Goal: Information Seeking & Learning: Learn about a topic

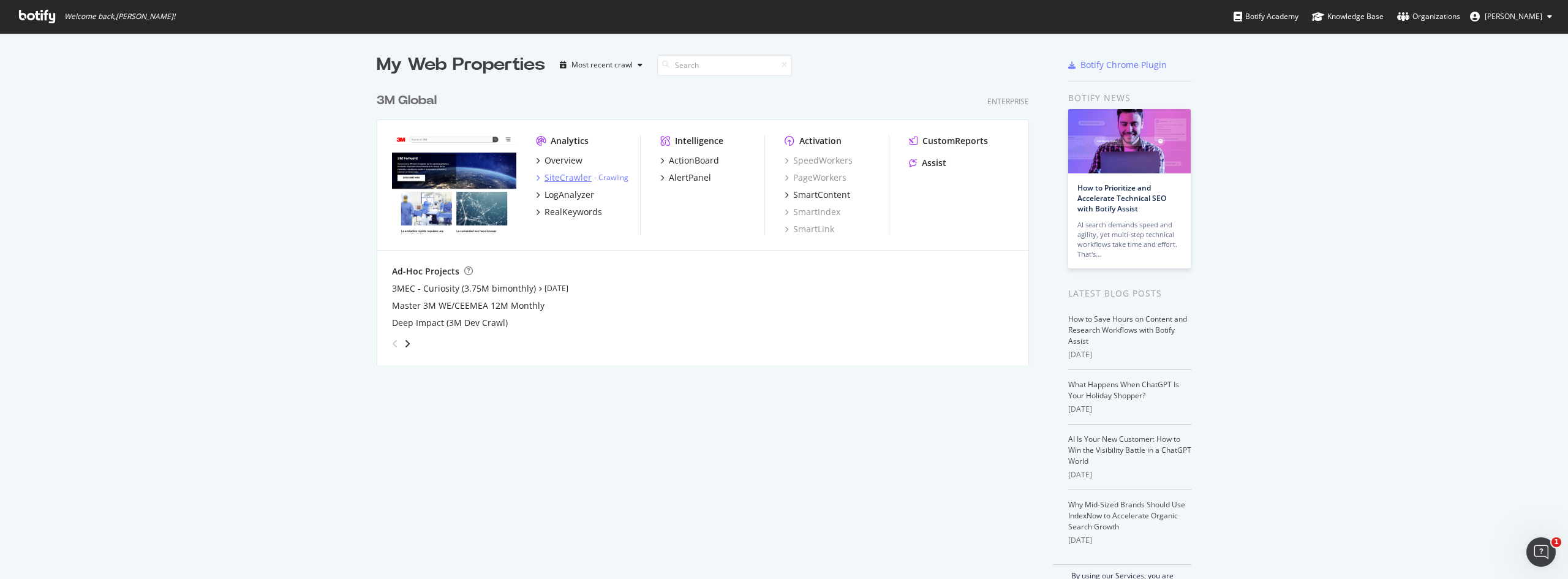
click at [565, 175] on div "SiteCrawler" at bounding box center [568, 177] width 47 height 12
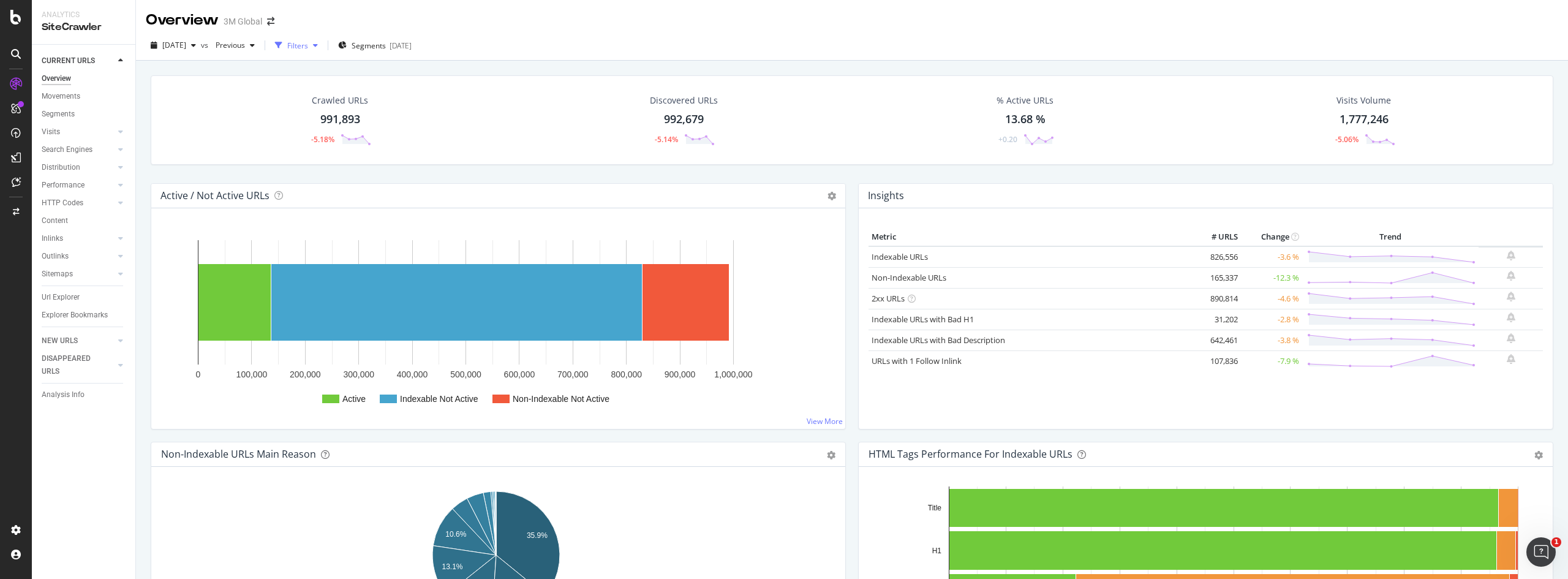
click at [318, 45] on icon "button" at bounding box center [315, 45] width 5 height 7
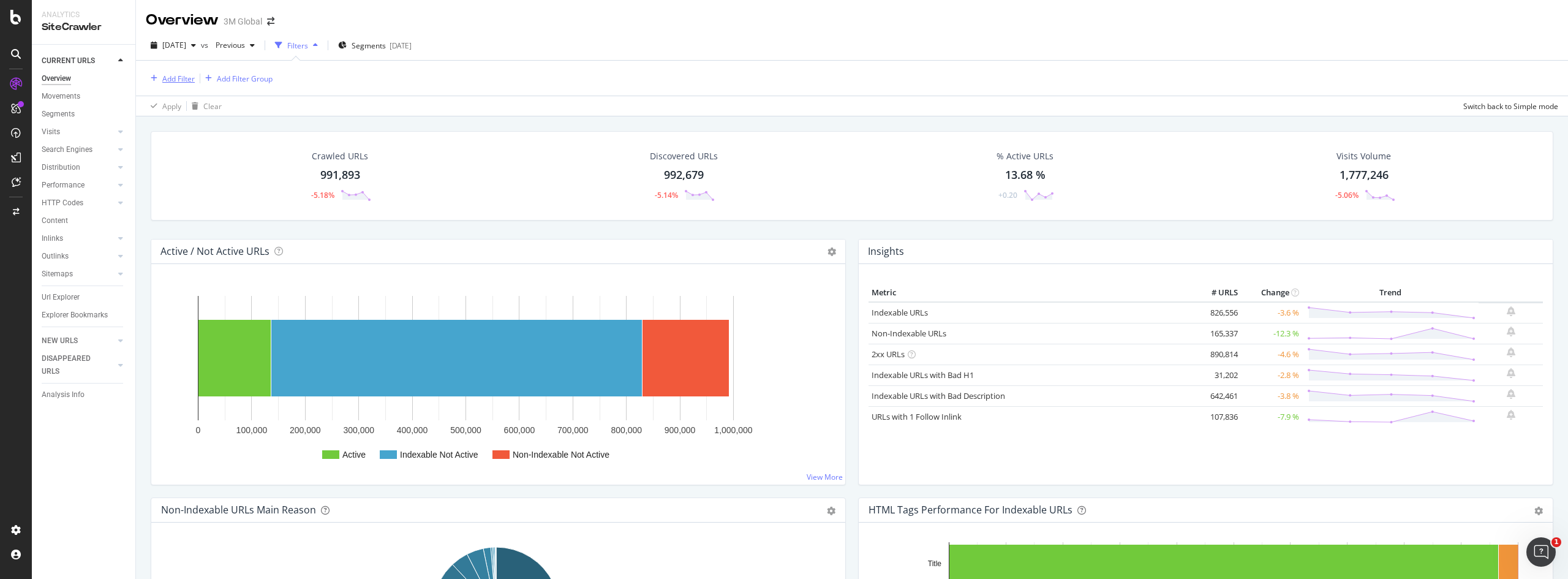
click at [186, 80] on div "Add Filter" at bounding box center [179, 79] width 33 height 10
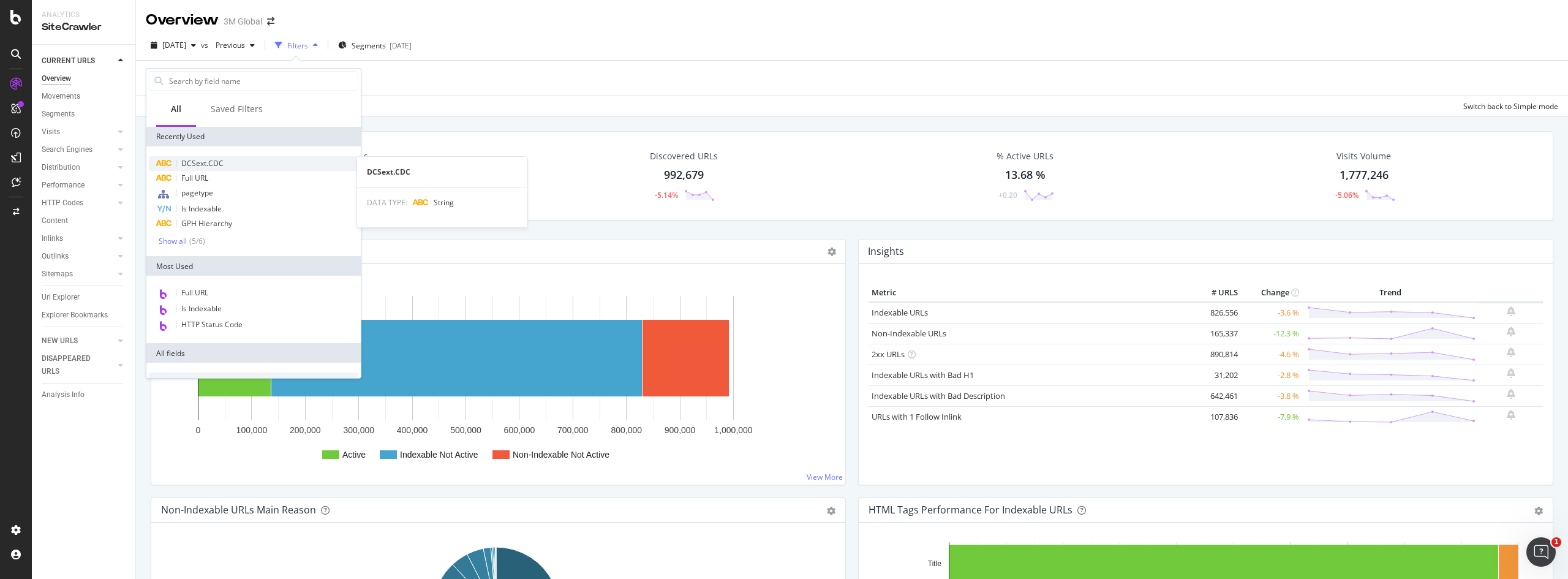
click at [240, 158] on div "DCSext.CDC" at bounding box center [253, 164] width 209 height 15
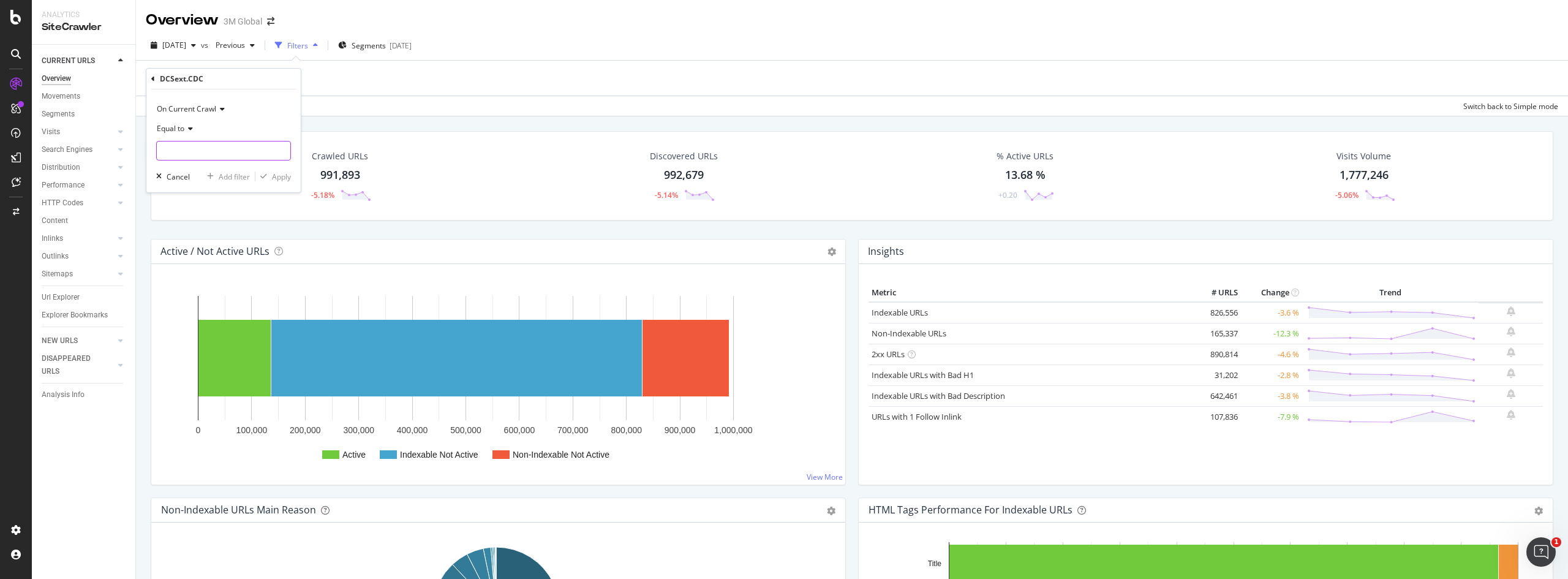
click at [240, 158] on input "text" at bounding box center [224, 151] width 134 height 20
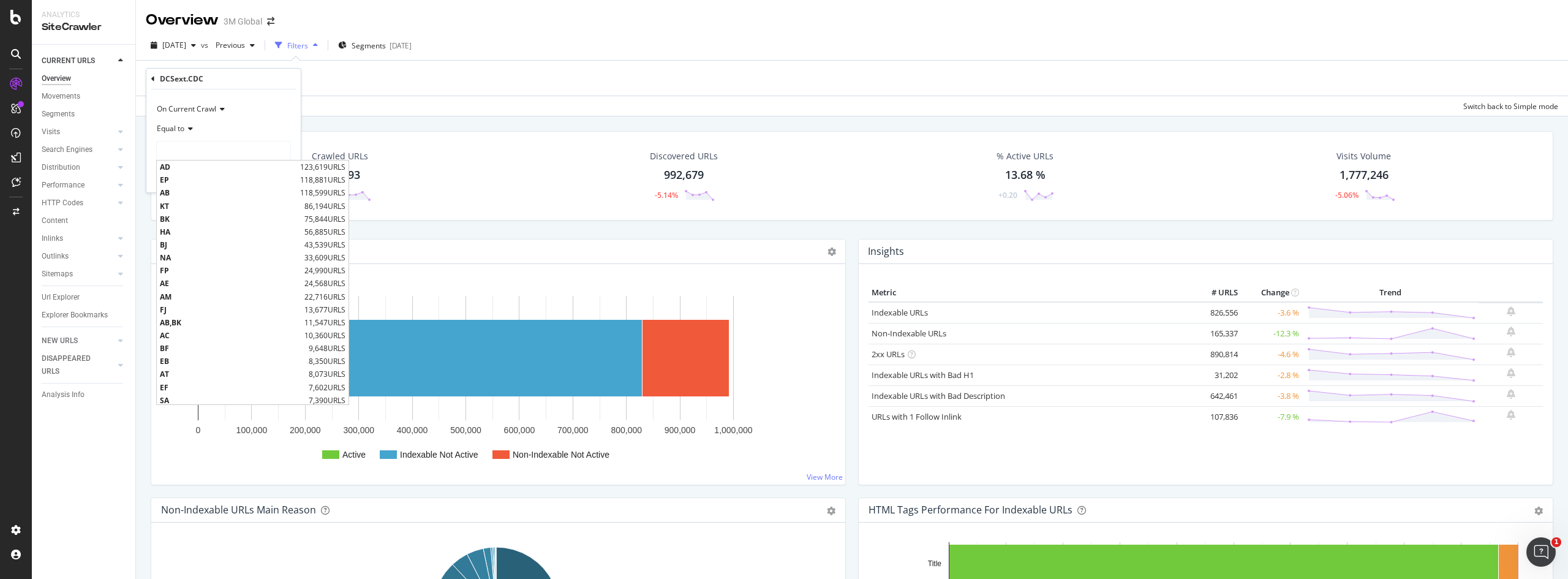
click at [152, 80] on icon at bounding box center [153, 79] width 4 height 7
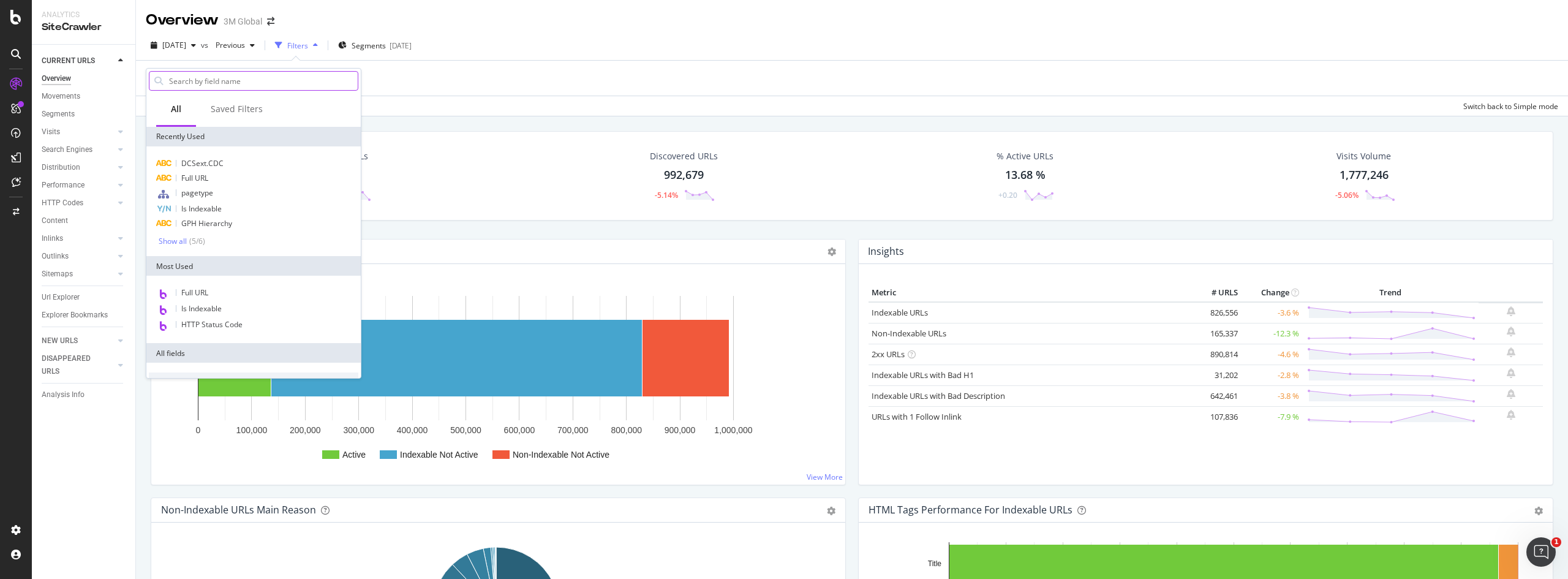
click at [209, 85] on input "text" at bounding box center [263, 81] width 190 height 18
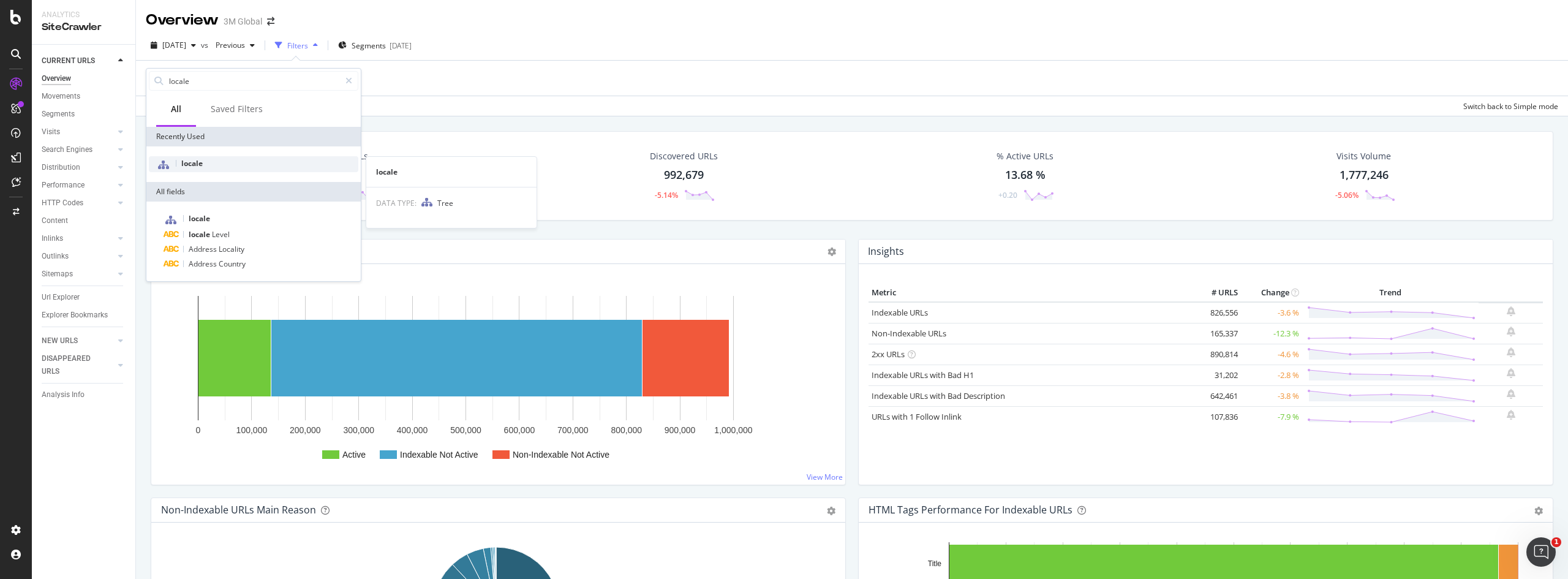
type input "locale"
click at [211, 162] on div "locale" at bounding box center [253, 164] width 209 height 16
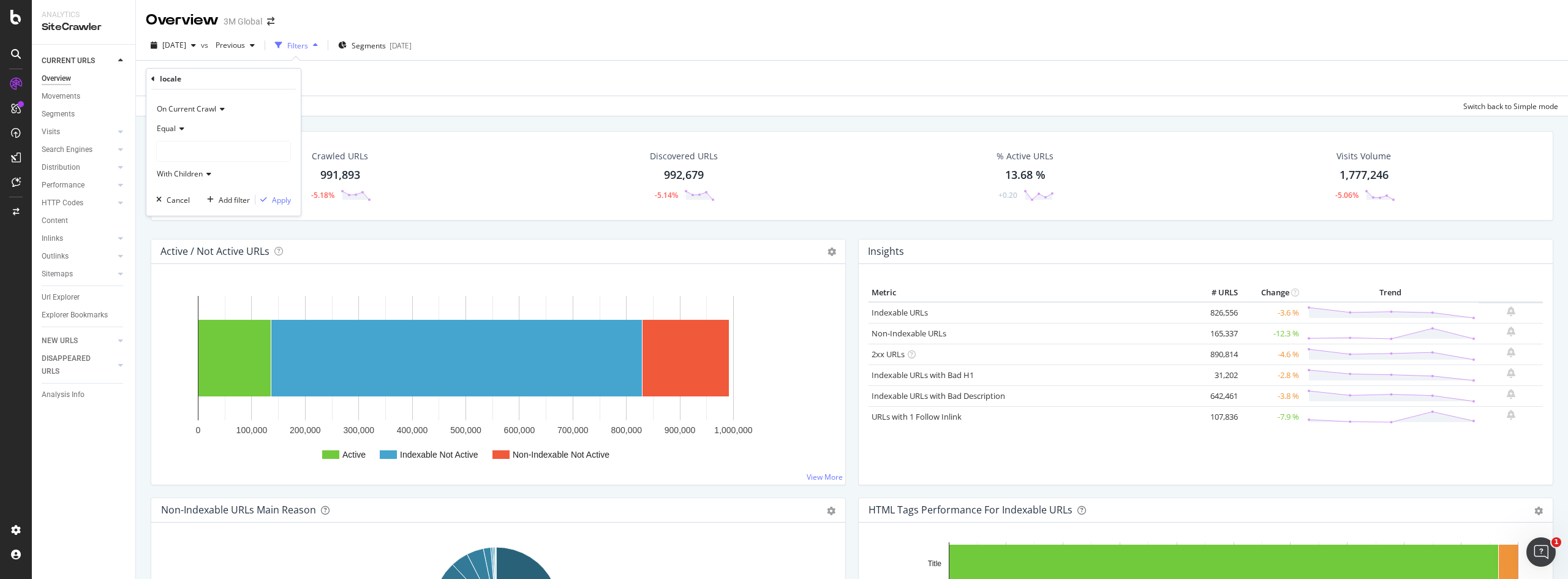
click at [210, 159] on div at bounding box center [224, 151] width 134 height 20
click at [162, 199] on div "USAC 113,710 URLS Select" at bounding box center [225, 201] width 131 height 13
click at [164, 201] on icon at bounding box center [165, 201] width 5 height 7
click at [164, 190] on icon at bounding box center [165, 188] width 5 height 7
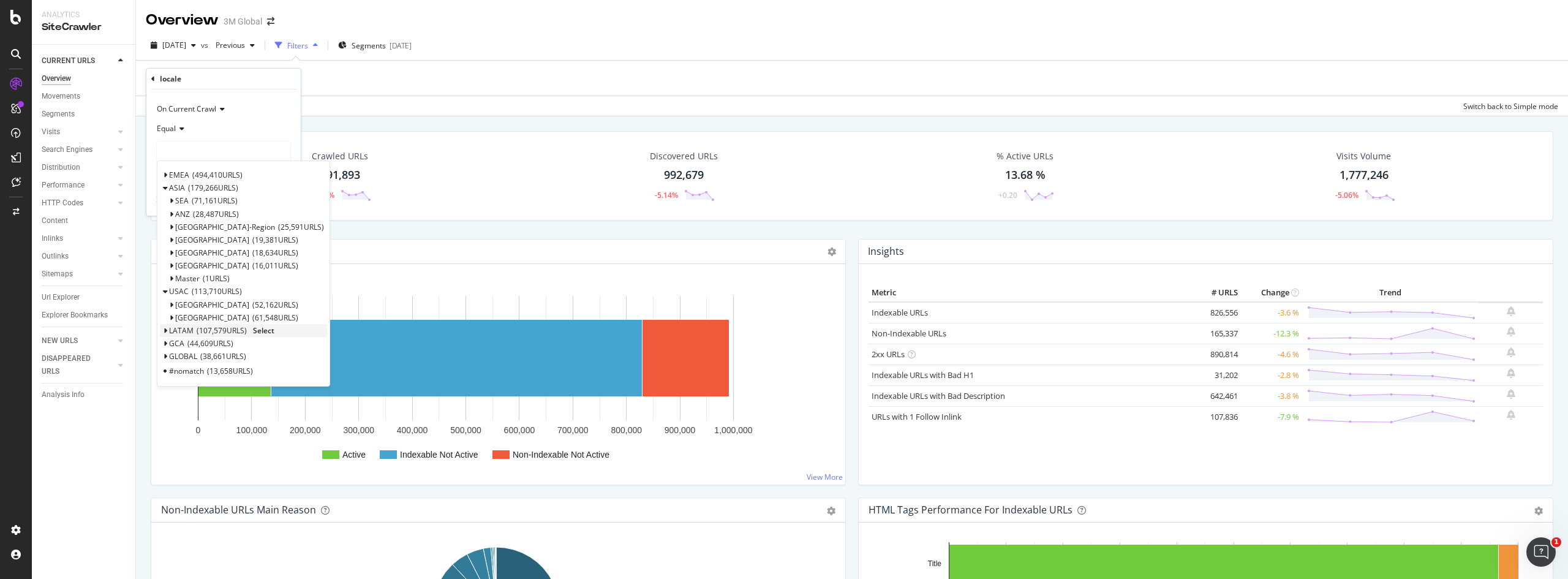
click at [165, 329] on icon at bounding box center [165, 331] width 5 height 7
click at [164, 176] on icon at bounding box center [165, 175] width 5 height 7
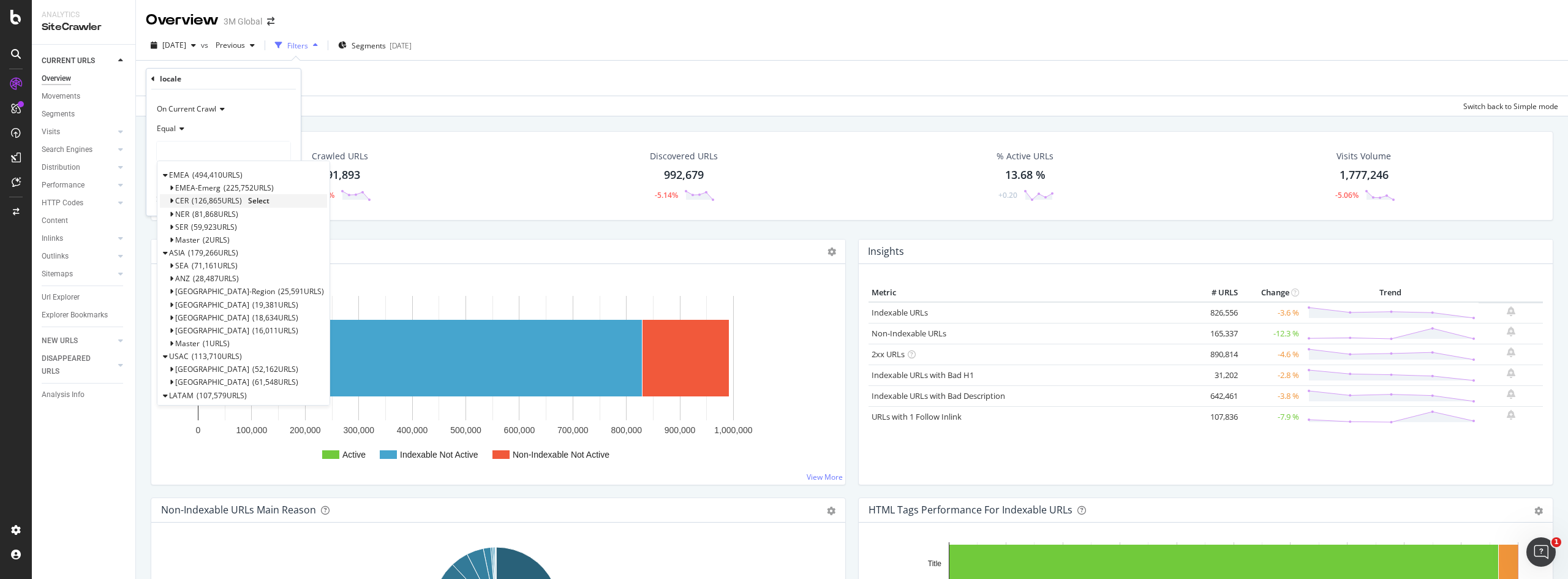
click at [168, 201] on div "CER 126,865 URLS Select" at bounding box center [243, 201] width 167 height 13
click at [169, 199] on icon at bounding box center [171, 201] width 5 height 7
click at [181, 239] on icon at bounding box center [181, 240] width 5 height 7
click at [173, 317] on div "SER 59,923 URLS Select" at bounding box center [243, 318] width 167 height 13
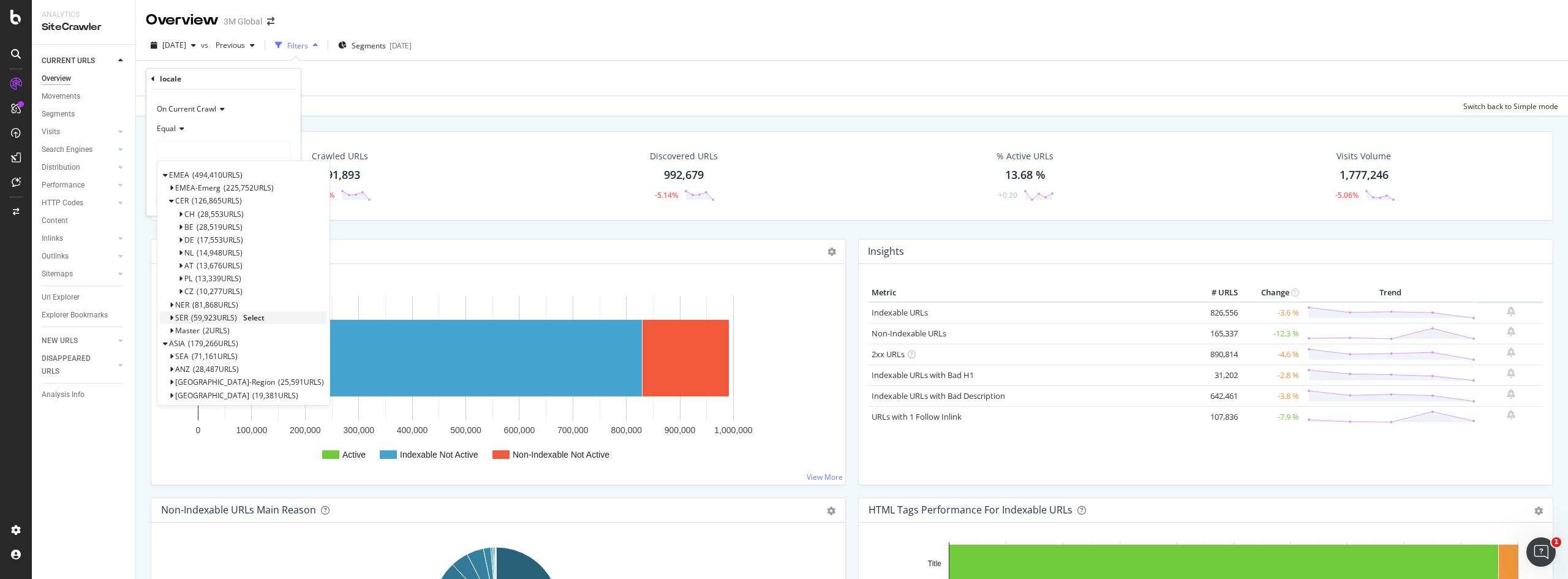
click at [169, 319] on icon at bounding box center [171, 318] width 5 height 7
click at [168, 318] on div "SER 59,923 URLS Select" at bounding box center [243, 318] width 167 height 13
click at [171, 304] on icon at bounding box center [171, 304] width 5 height 7
click at [152, 76] on icon at bounding box center [153, 79] width 4 height 7
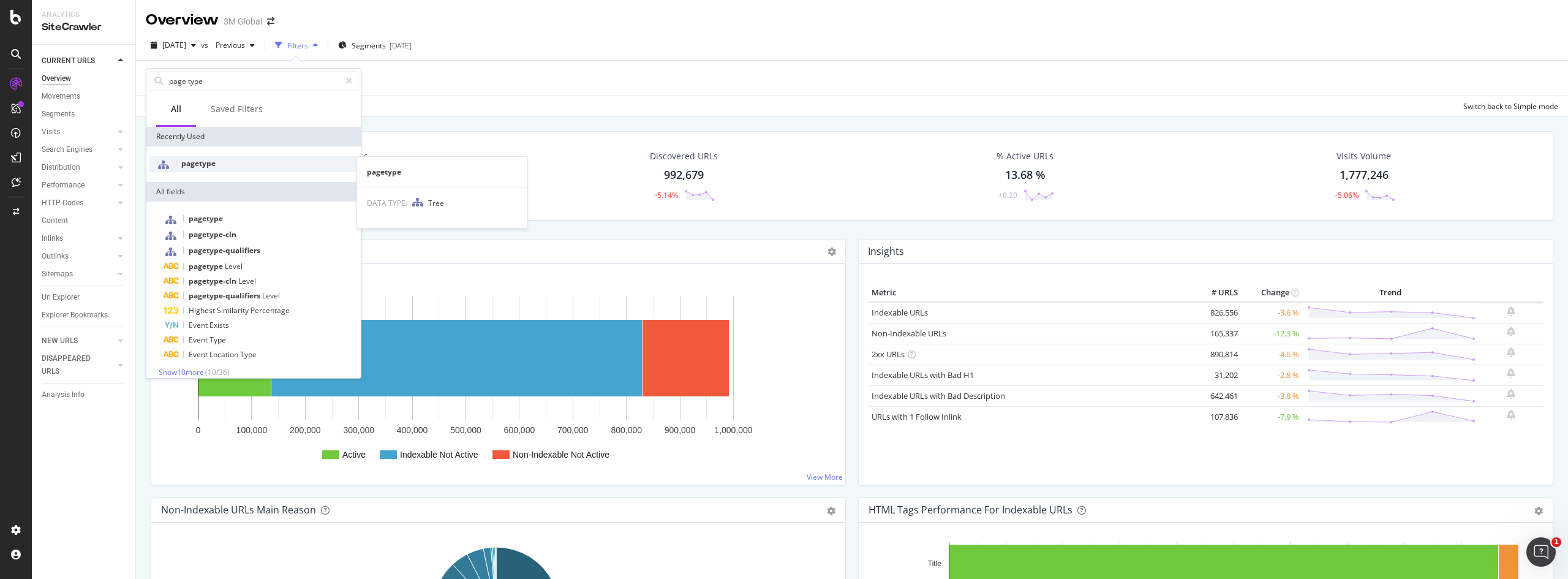
type input "page type"
click at [190, 161] on span "pagetype" at bounding box center [198, 164] width 35 height 10
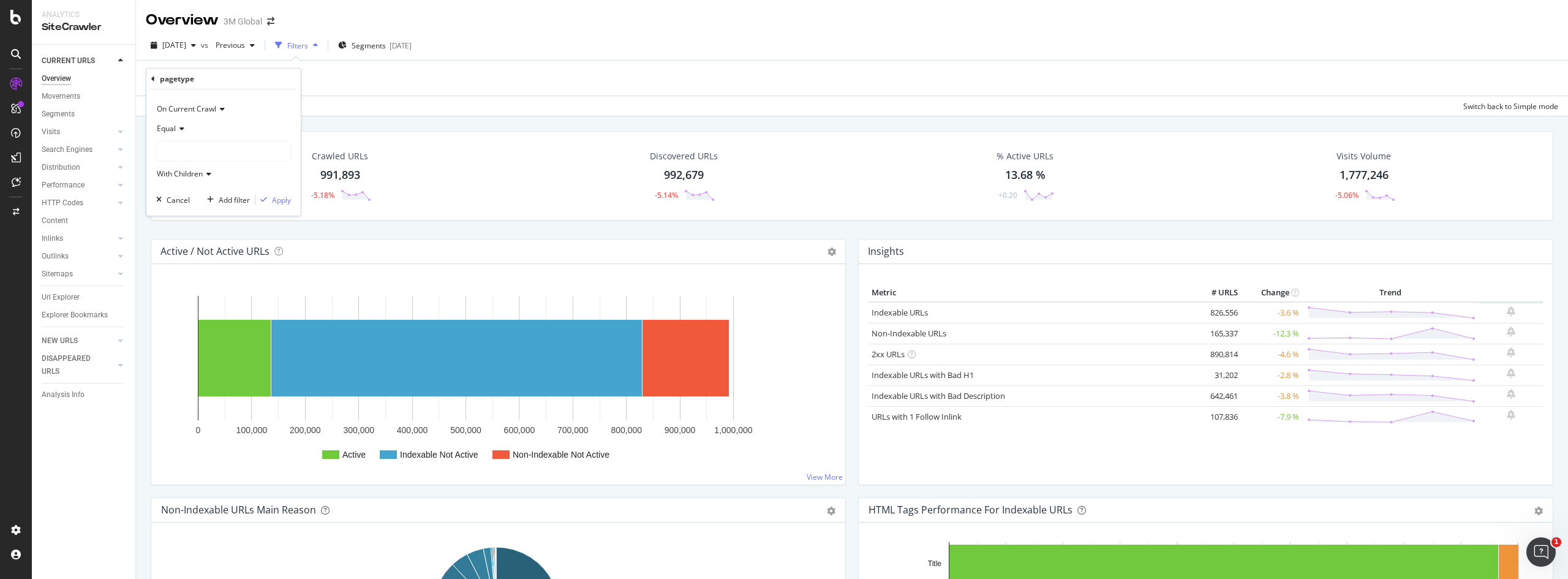
click at [203, 153] on div at bounding box center [224, 151] width 134 height 20
click at [10, 179] on div at bounding box center [16, 182] width 20 height 20
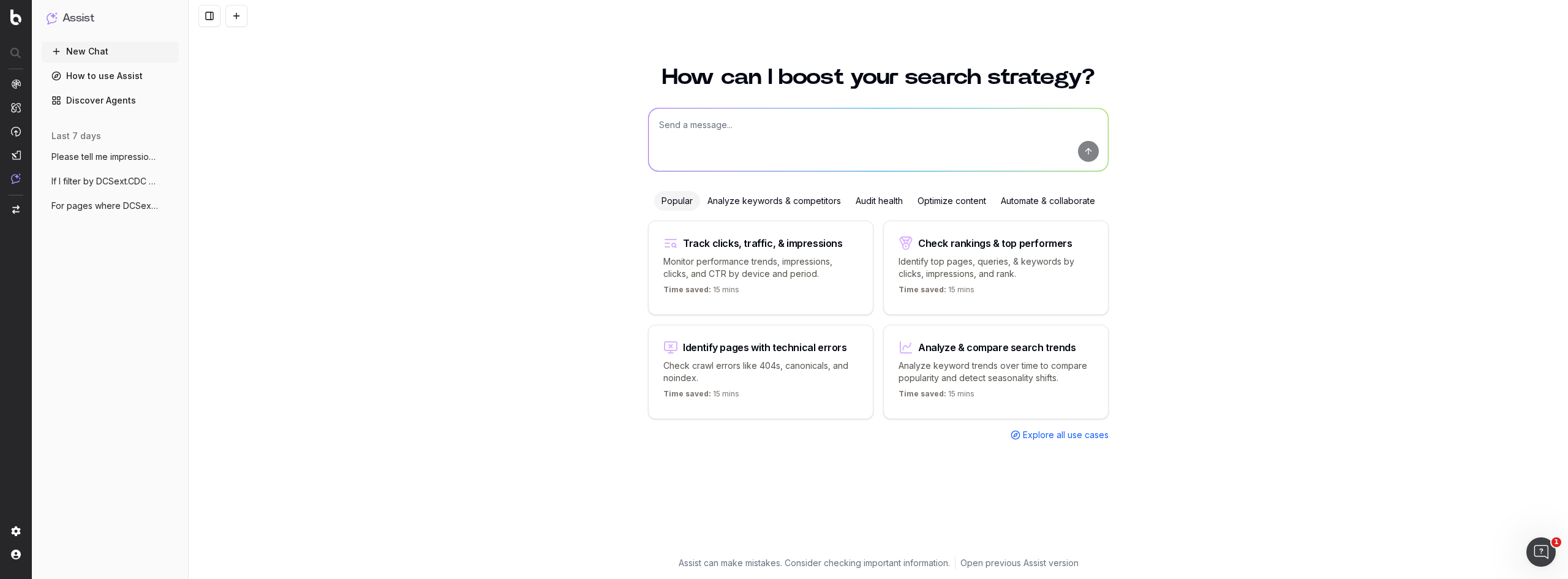
click at [763, 126] on textarea at bounding box center [878, 140] width 459 height 63
type textarea "I"
click at [764, 127] on textarea "Please show me the key words for DCSext.CDC = AB in locale = USA and PageType =…" at bounding box center [878, 140] width 459 height 63
click at [761, 126] on textarea "Please show me the key words for DCSext.CDC = AB in locale = USA and PageType =…" at bounding box center [878, 140] width 459 height 63
click at [743, 125] on textarea "Please show me the keywords for DCSext.CDC = AB in locale = USA and PageType = …" at bounding box center [878, 140] width 459 height 63
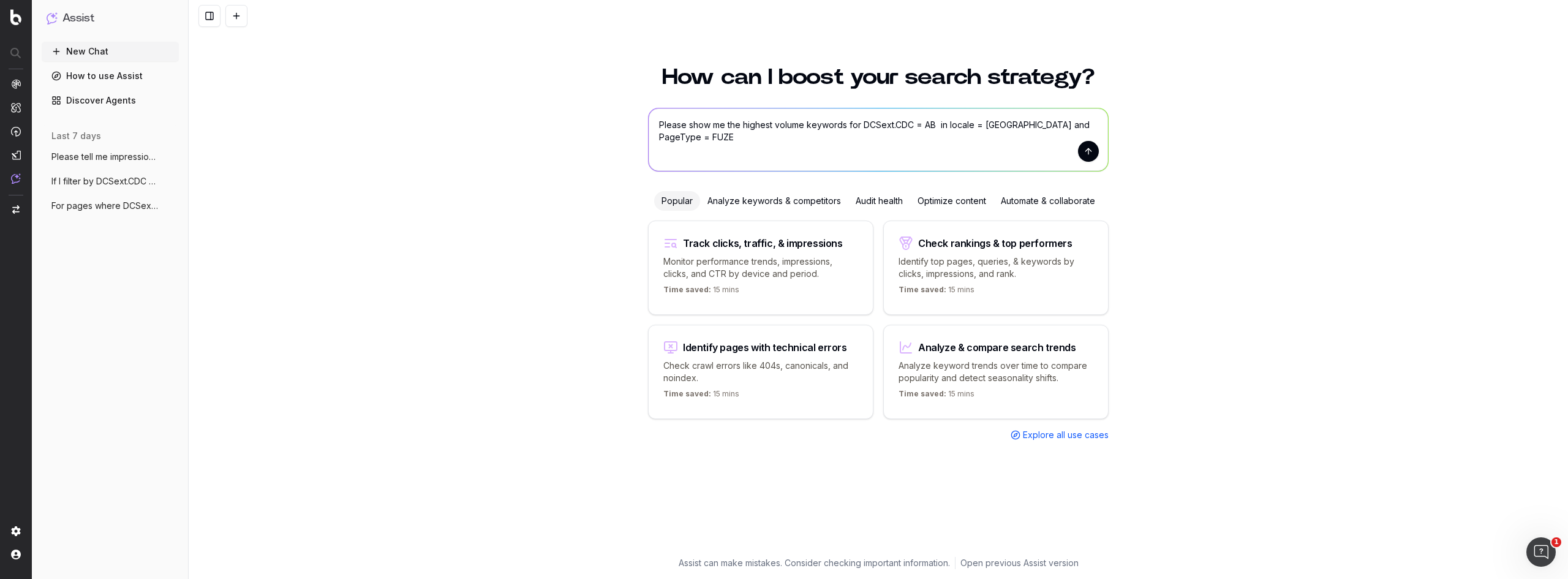
type textarea "Please show me the highest volume keywords for DCSext.CDC = AB in locale = USA …"
click at [1084, 153] on button "submit" at bounding box center [1088, 151] width 21 height 21
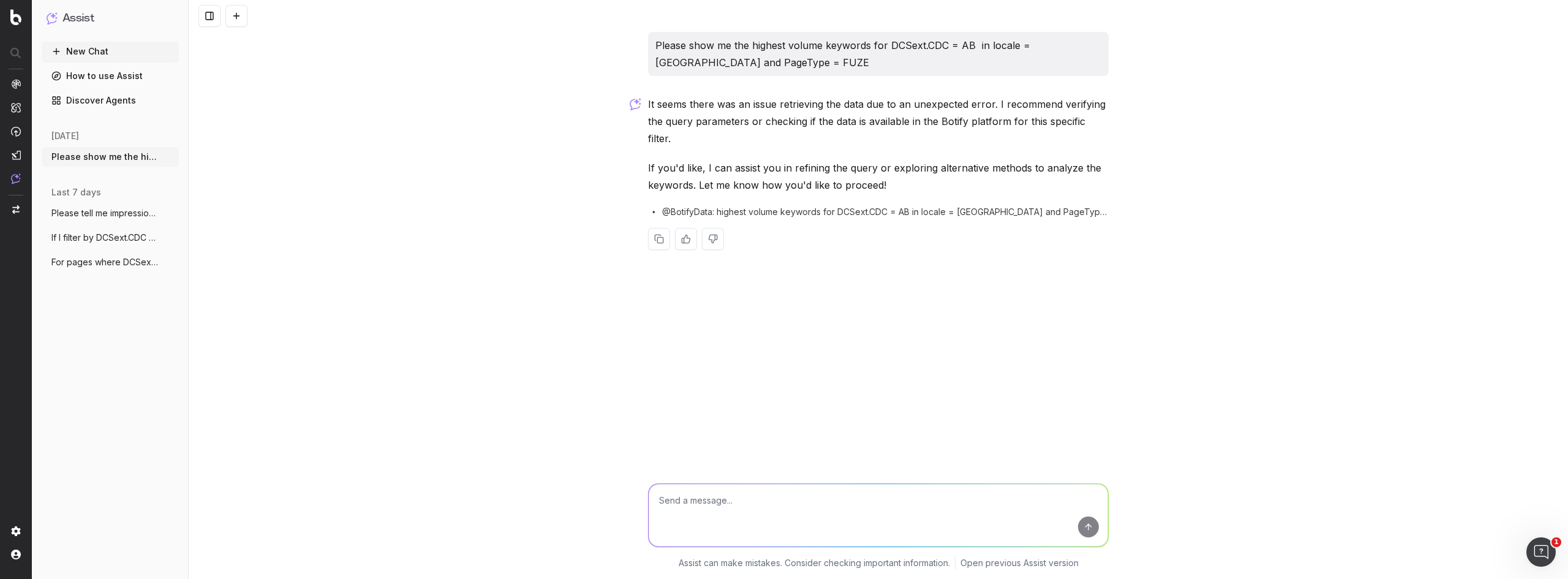
click at [802, 206] on span "@BotifyData: highest volume keywords for DCSext.CDC = AB in locale = USA and Pa…" at bounding box center [885, 212] width 446 height 12
drag, startPoint x: 1070, startPoint y: 193, endPoint x: 666, endPoint y: 190, distance: 404.0
click at [666, 206] on div "@BotifyData: highest volume keywords for DCSext.CDC = AB in locale = USA and Pa…" at bounding box center [878, 212] width 461 height 12
copy span "@BotifyData: highest volume keywords for DCSext.CDC = AB in locale = USA and Pa…"
click at [719, 503] on textarea at bounding box center [878, 516] width 459 height 63
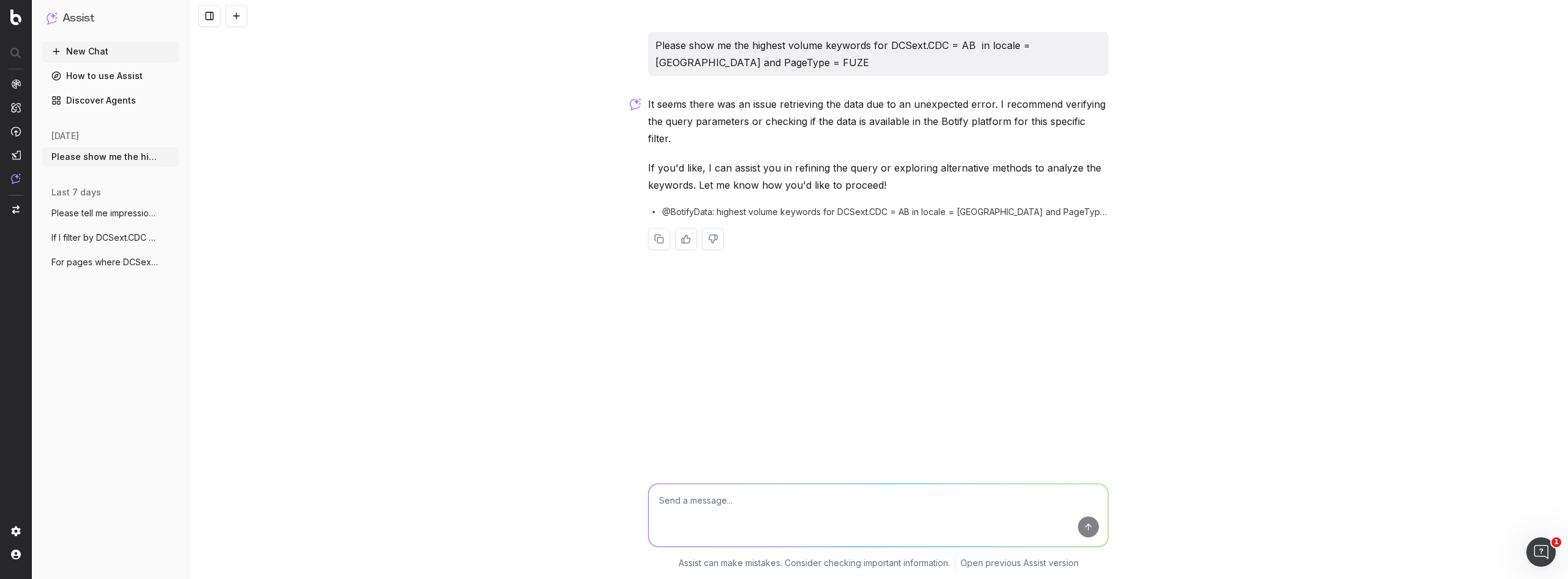
paste textarea "@BotifyData: highest volume keywords for DCSext.CDC = AB in locale = USA and Pa…"
type textarea "@BotifyData: highest volume keywords for DCSext.CDC = AB in locale = USA and Pa…"
click at [1087, 528] on button "submit" at bounding box center [1088, 527] width 21 height 21
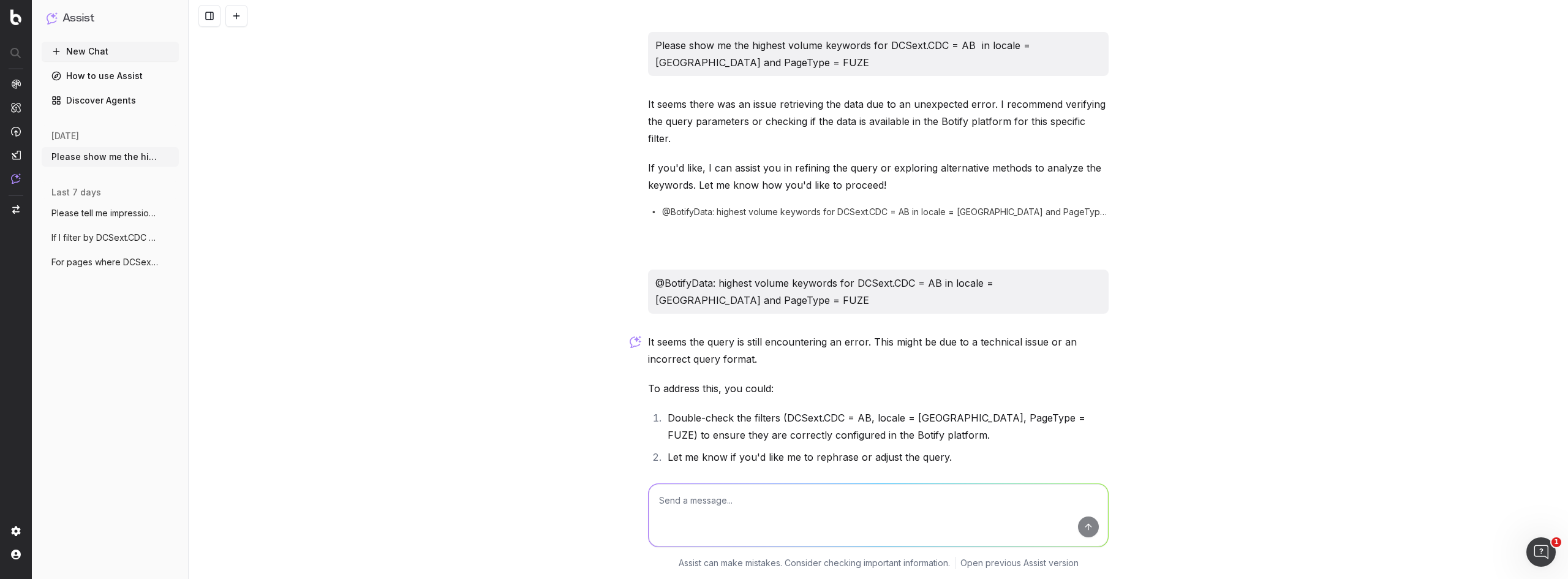
scroll to position [125, 0]
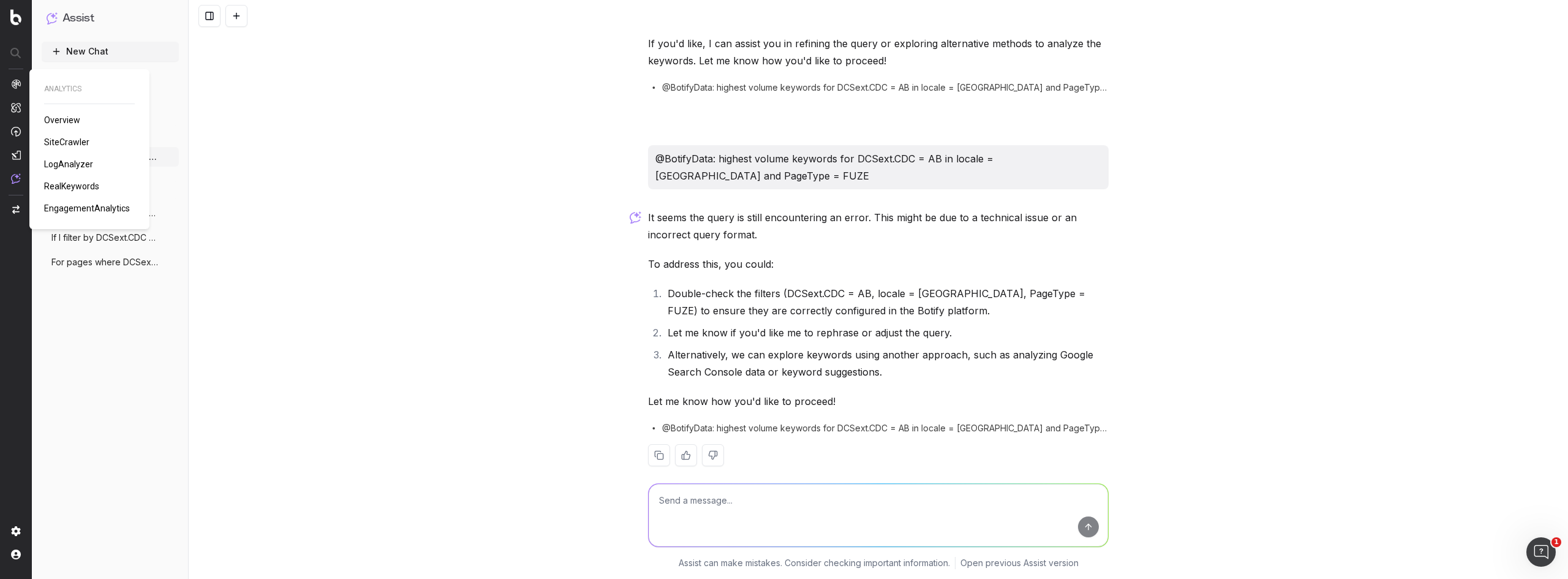
click at [79, 187] on span "RealKeywords" at bounding box center [72, 186] width 55 height 10
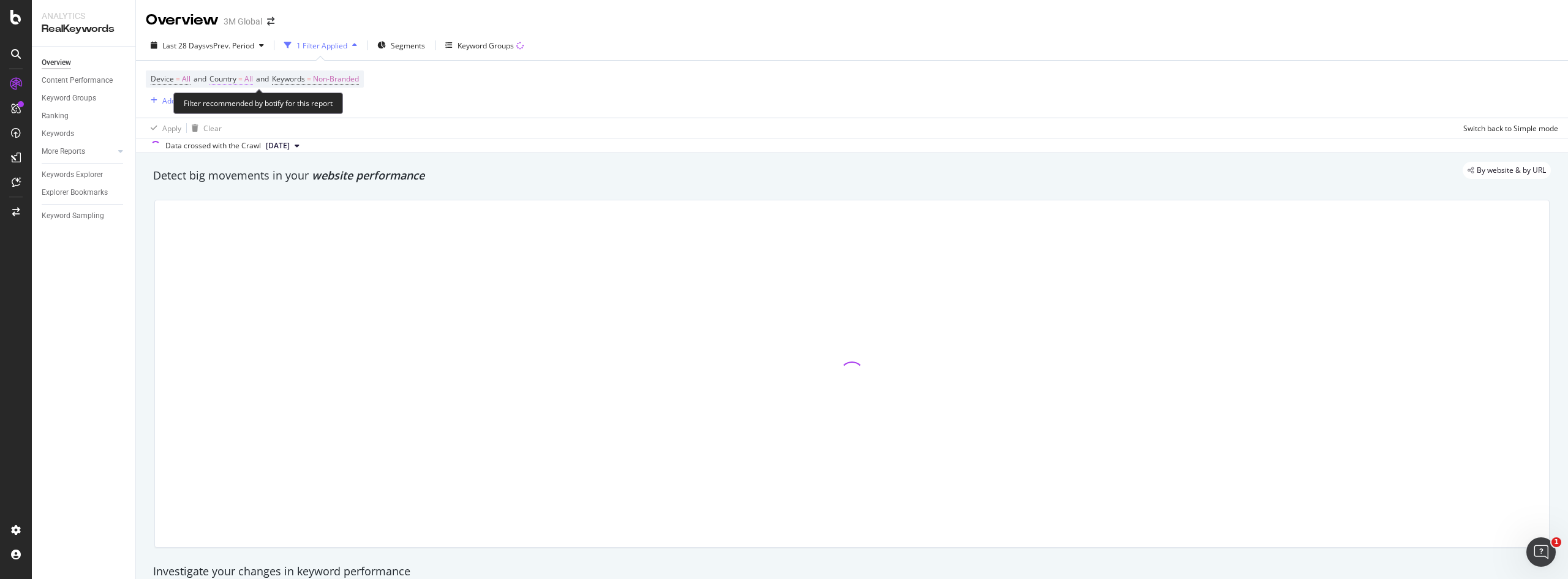
click at [237, 78] on span "Country" at bounding box center [222, 79] width 27 height 10
click at [240, 106] on div "All" at bounding box center [290, 108] width 135 height 20
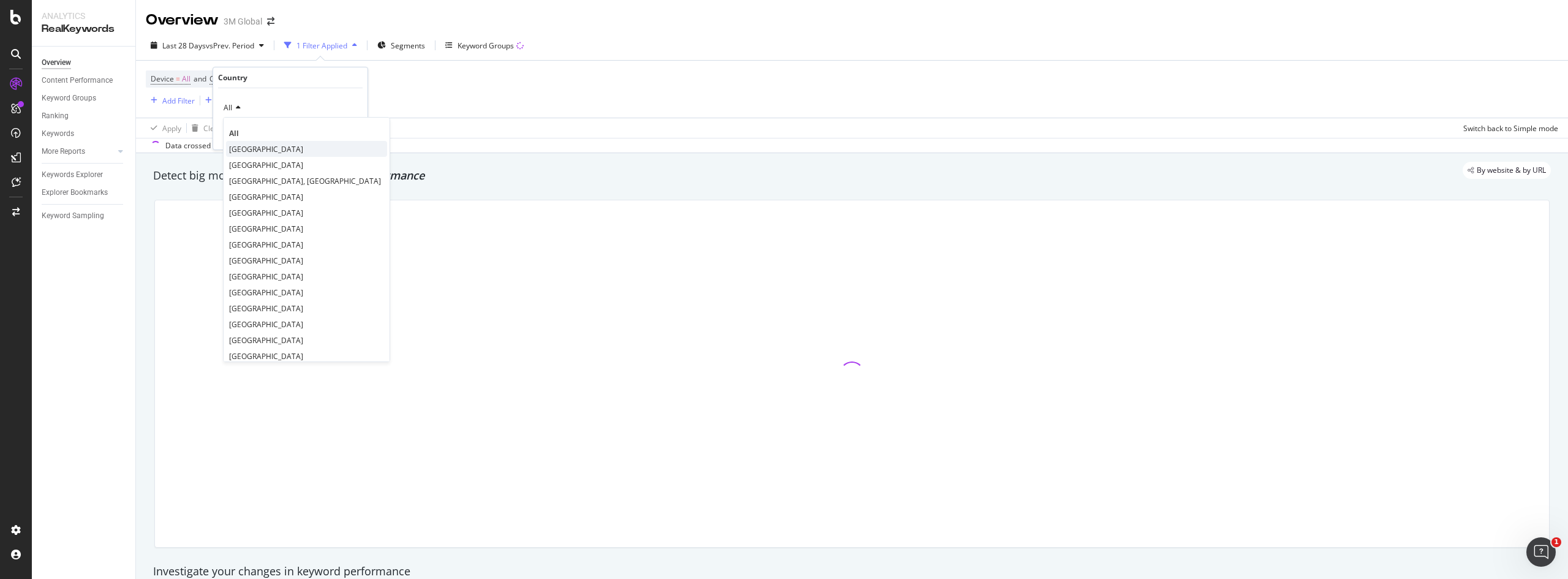
click at [262, 148] on span "[GEOGRAPHIC_DATA]" at bounding box center [267, 149] width 74 height 10
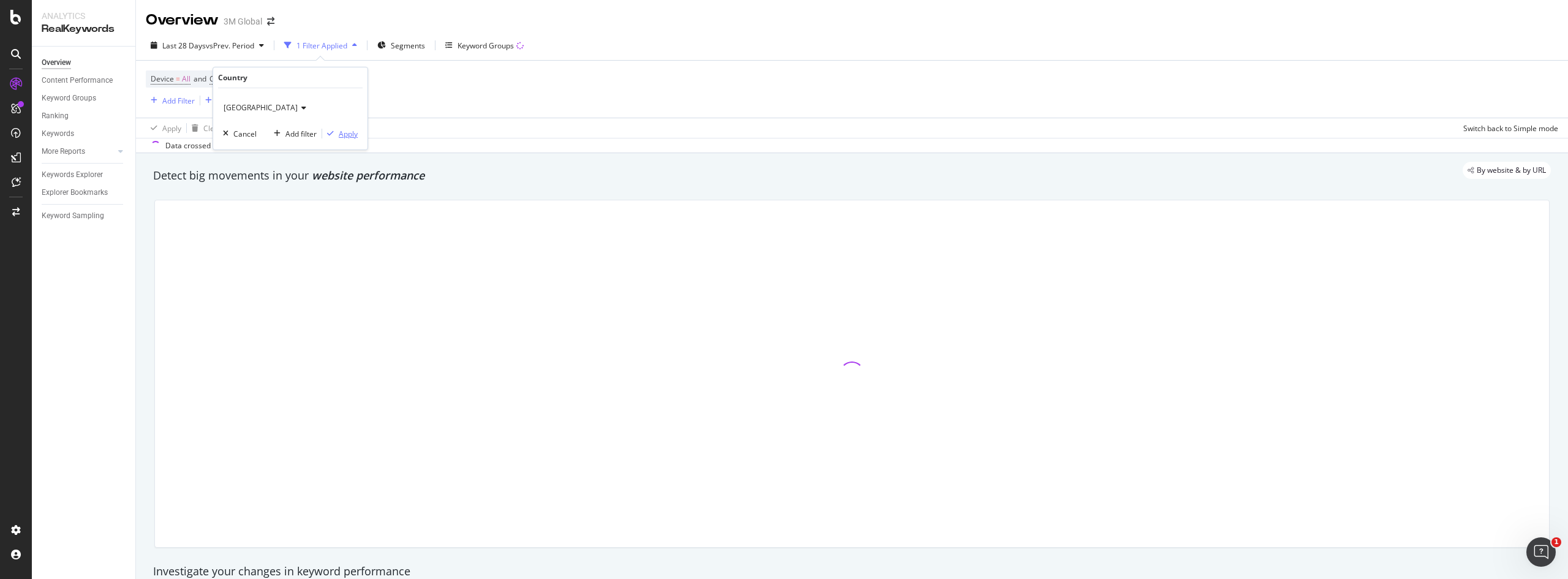
click at [354, 137] on div "Apply" at bounding box center [348, 134] width 19 height 10
click at [410, 80] on span "Non-Branded" at bounding box center [401, 79] width 46 height 17
click at [412, 108] on span "Non-Branded" at bounding box center [392, 108] width 51 height 10
click at [395, 199] on span "All" at bounding box center [439, 203] width 125 height 11
click at [485, 132] on div "Apply" at bounding box center [491, 134] width 19 height 10
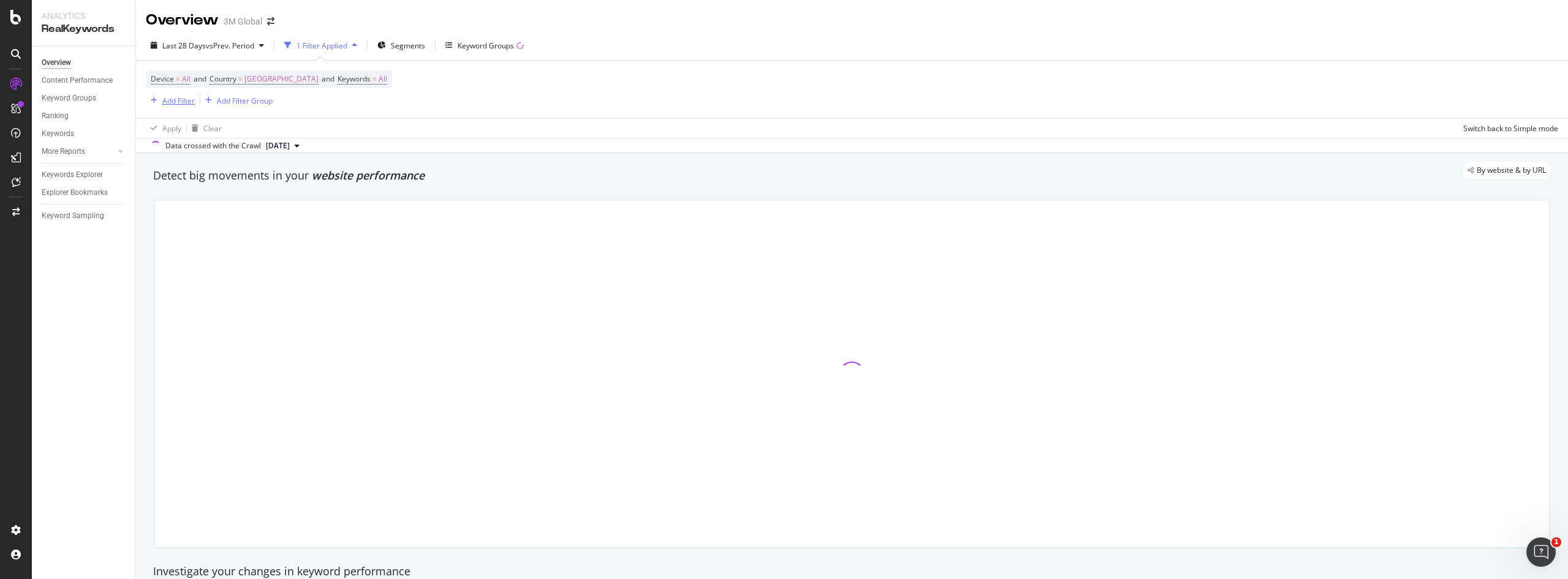
click at [171, 97] on div "Add Filter" at bounding box center [179, 101] width 33 height 10
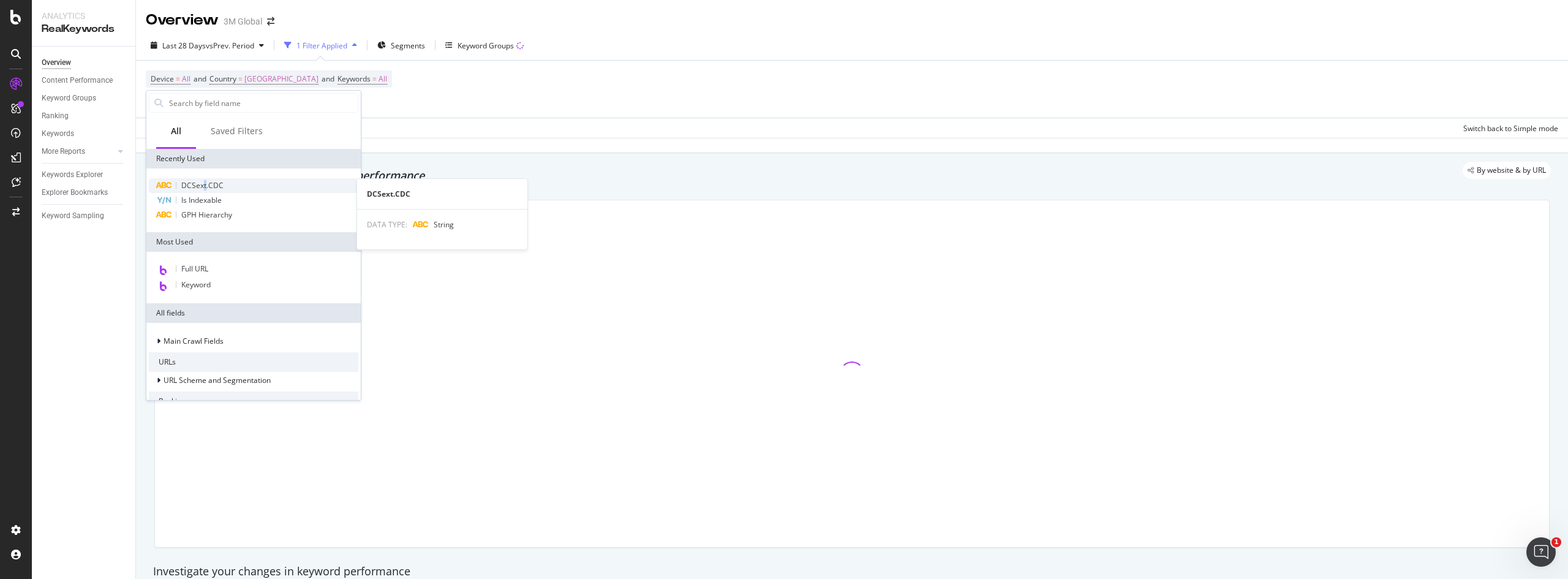
click at [205, 181] on span "DCSext.CDC" at bounding box center [202, 185] width 42 height 10
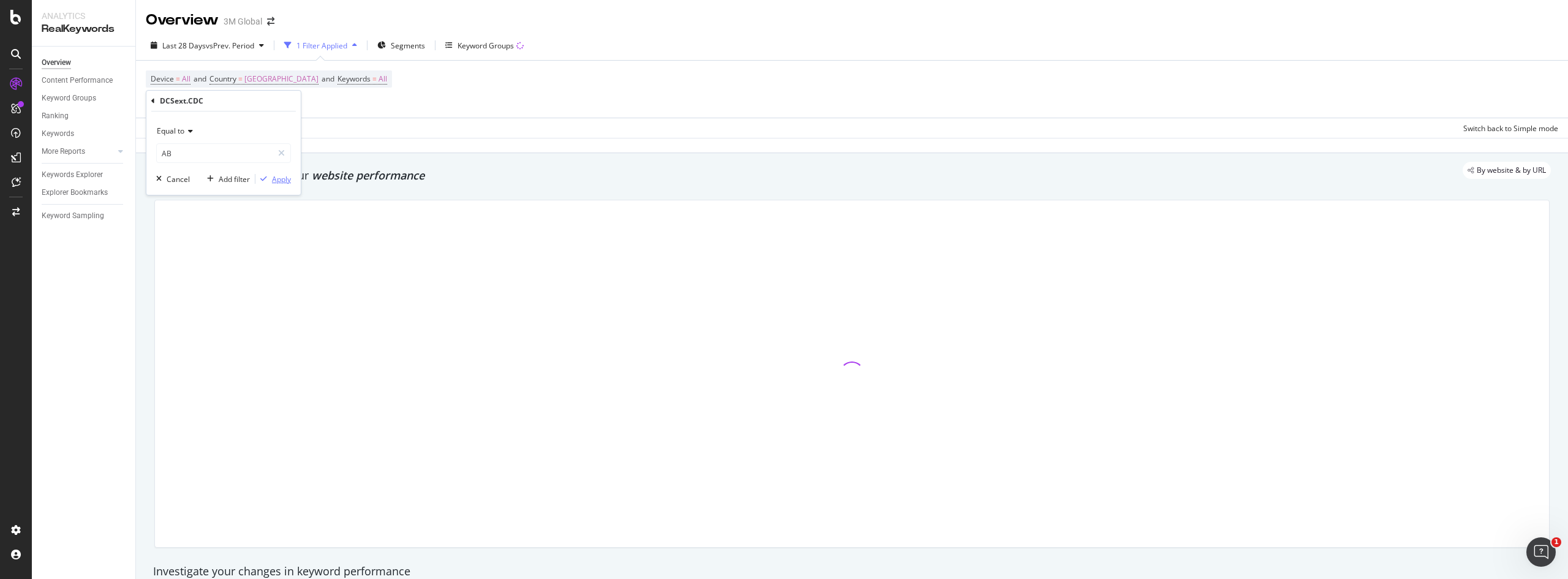
click at [275, 177] on div "Apply" at bounding box center [281, 179] width 19 height 10
click at [252, 102] on div "Add Filter" at bounding box center [249, 102] width 33 height 10
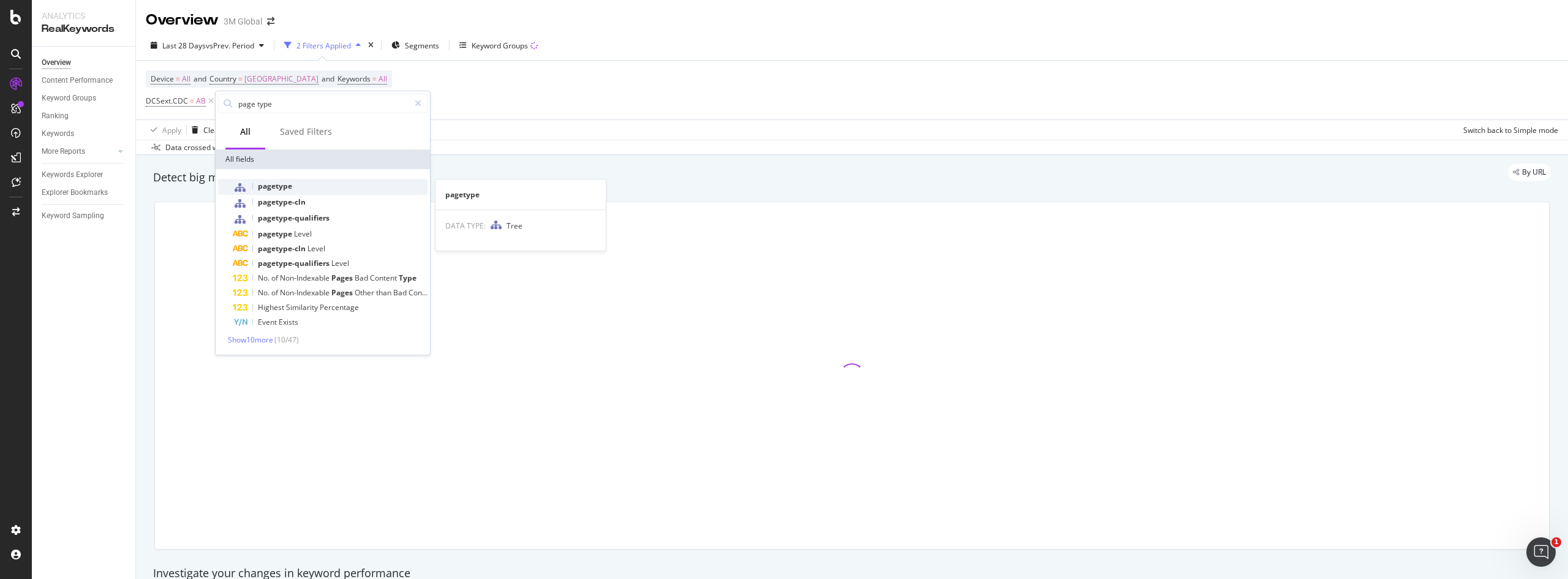
type input "page type"
click at [275, 187] on span "pagetype" at bounding box center [275, 186] width 35 height 10
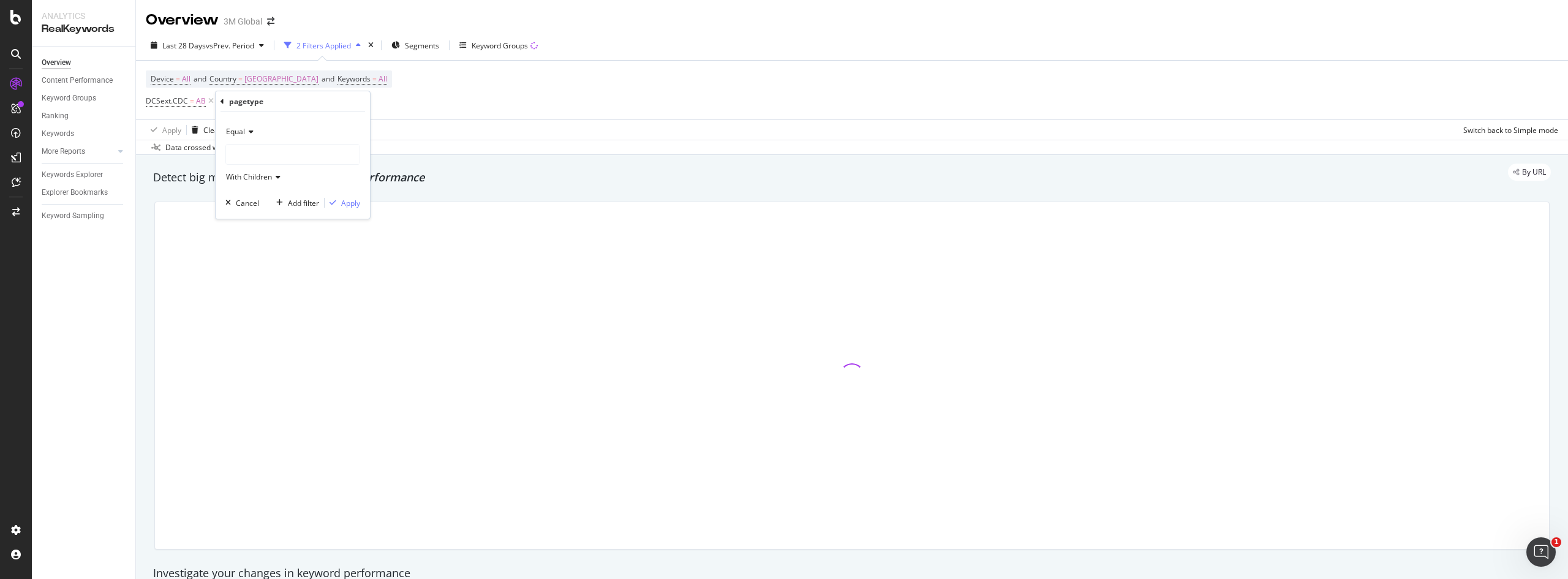
click at [273, 156] on div at bounding box center [293, 155] width 134 height 20
click at [263, 156] on div at bounding box center [293, 155] width 134 height 20
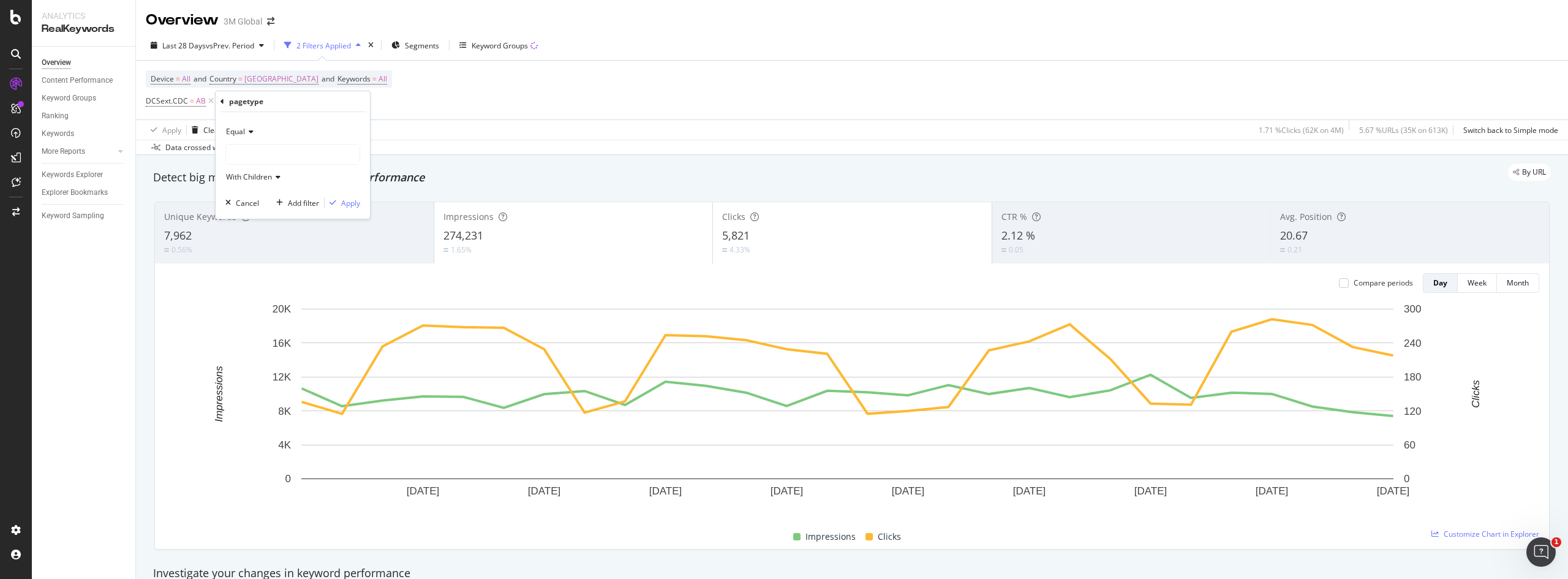
click at [263, 147] on div at bounding box center [293, 155] width 134 height 20
click at [271, 157] on div at bounding box center [293, 155] width 134 height 20
click at [320, 191] on span "Select" at bounding box center [322, 191] width 22 height 10
drag, startPoint x: 350, startPoint y: 201, endPoint x: 646, endPoint y: 67, distance: 324.9
click at [349, 201] on div "Apply" at bounding box center [351, 203] width 19 height 10
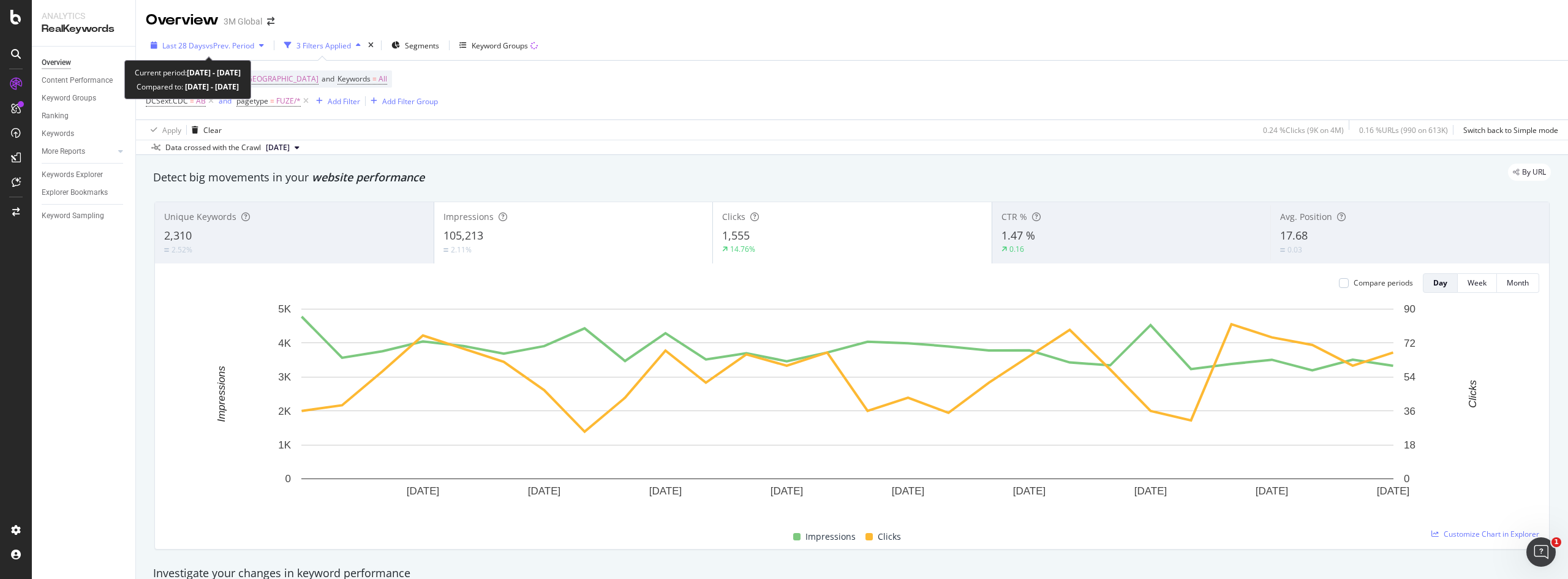
click at [268, 46] on div "button" at bounding box center [261, 45] width 15 height 7
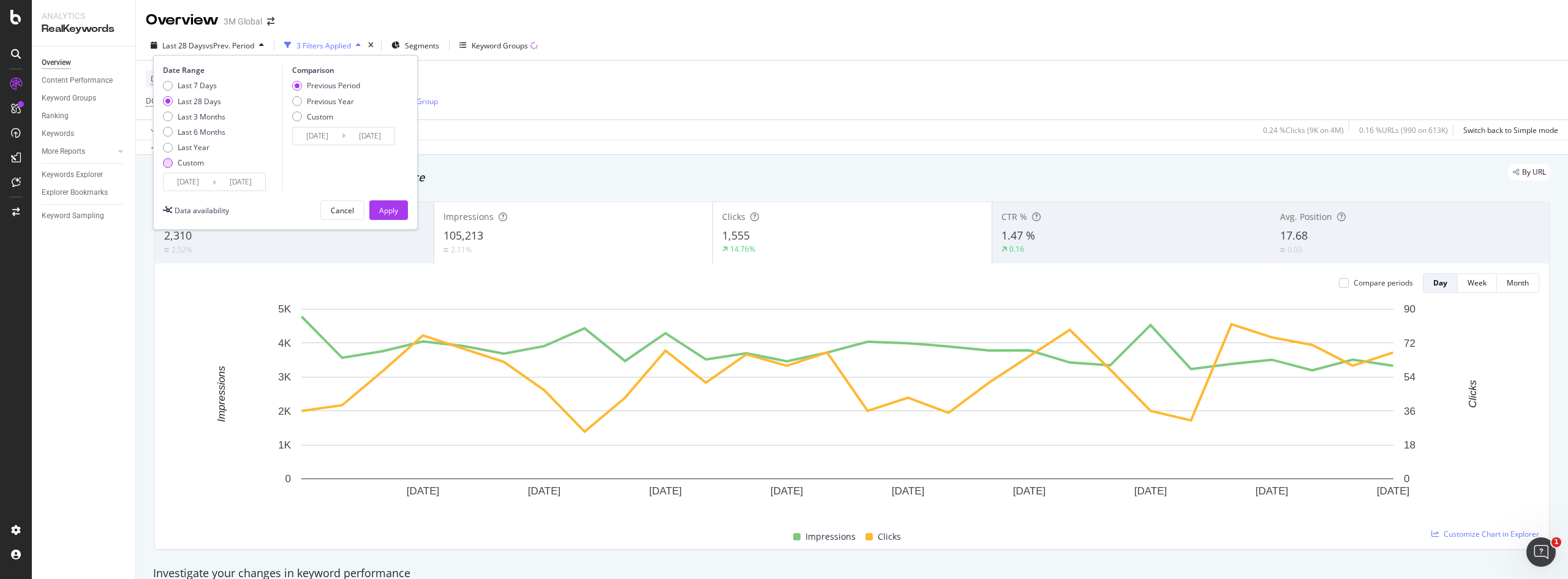
click at [168, 161] on div "Custom" at bounding box center [167, 163] width 10 height 10
click at [203, 183] on input "[DATE]" at bounding box center [188, 182] width 49 height 17
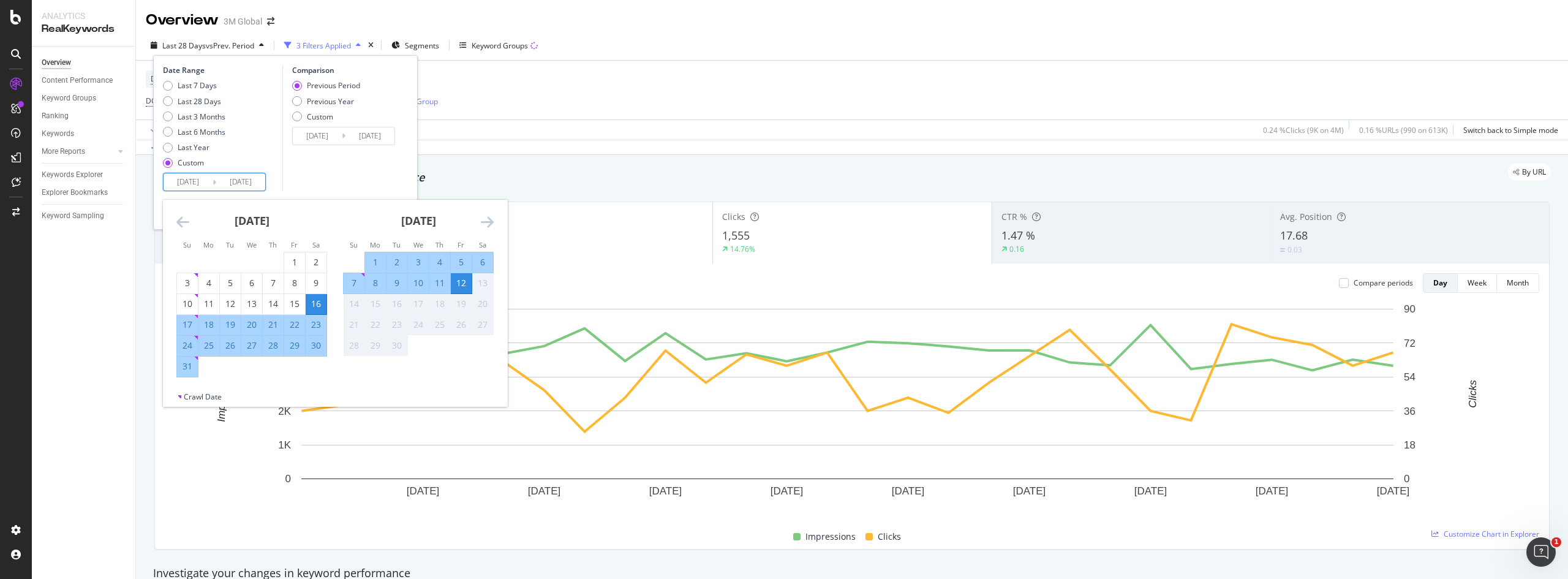
click at [179, 220] on icon "Move backward to switch to the previous month." at bounding box center [183, 222] width 13 height 15
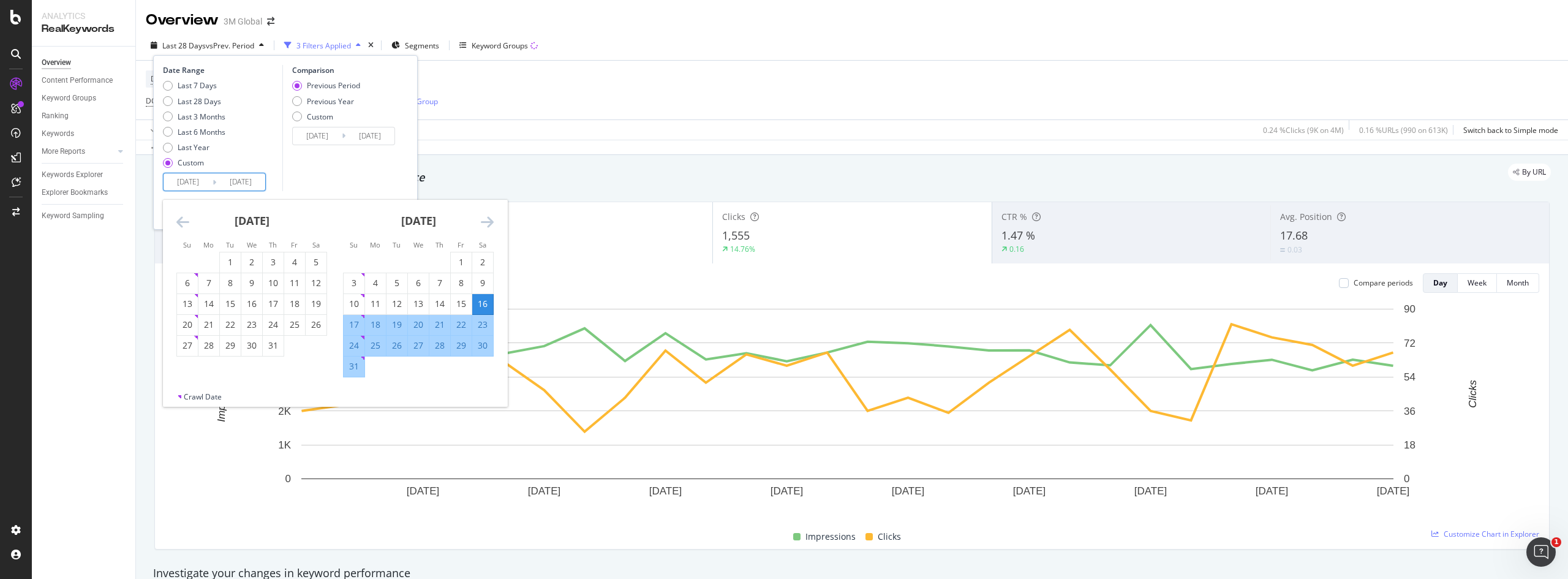
click at [179, 220] on icon "Move backward to switch to the previous month." at bounding box center [183, 222] width 13 height 15
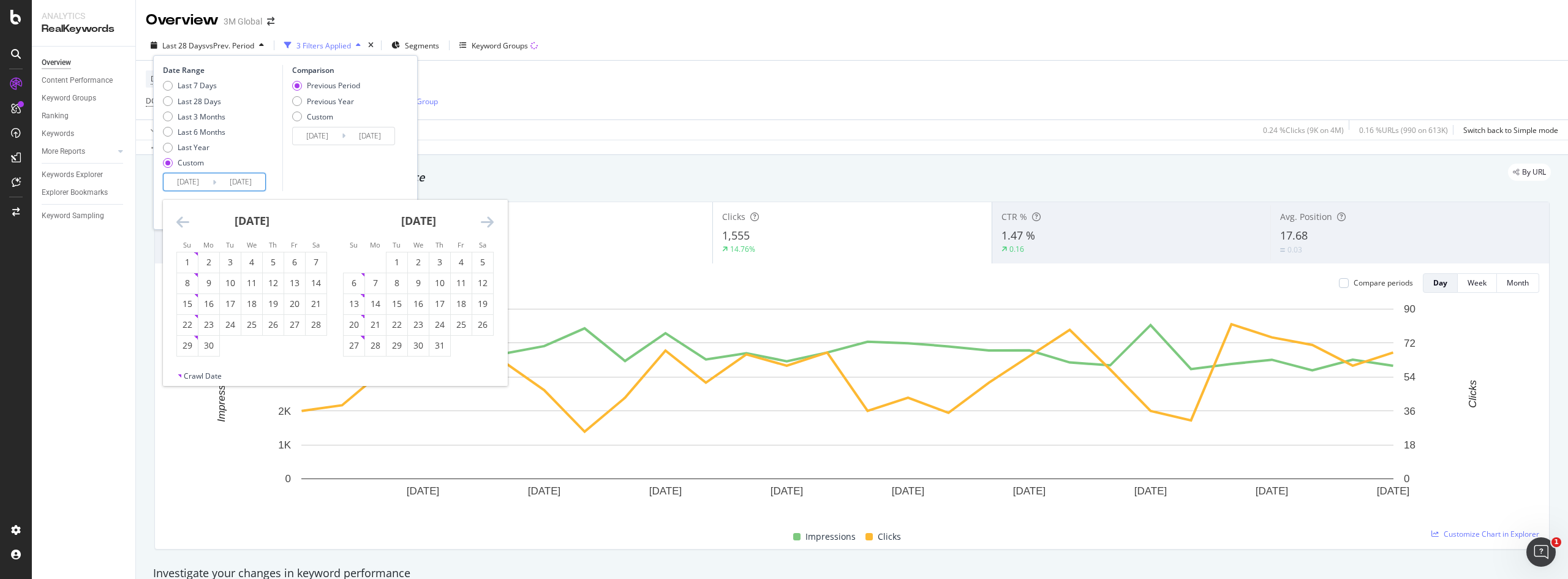
click at [179, 220] on icon "Move backward to switch to the previous month." at bounding box center [183, 222] width 13 height 15
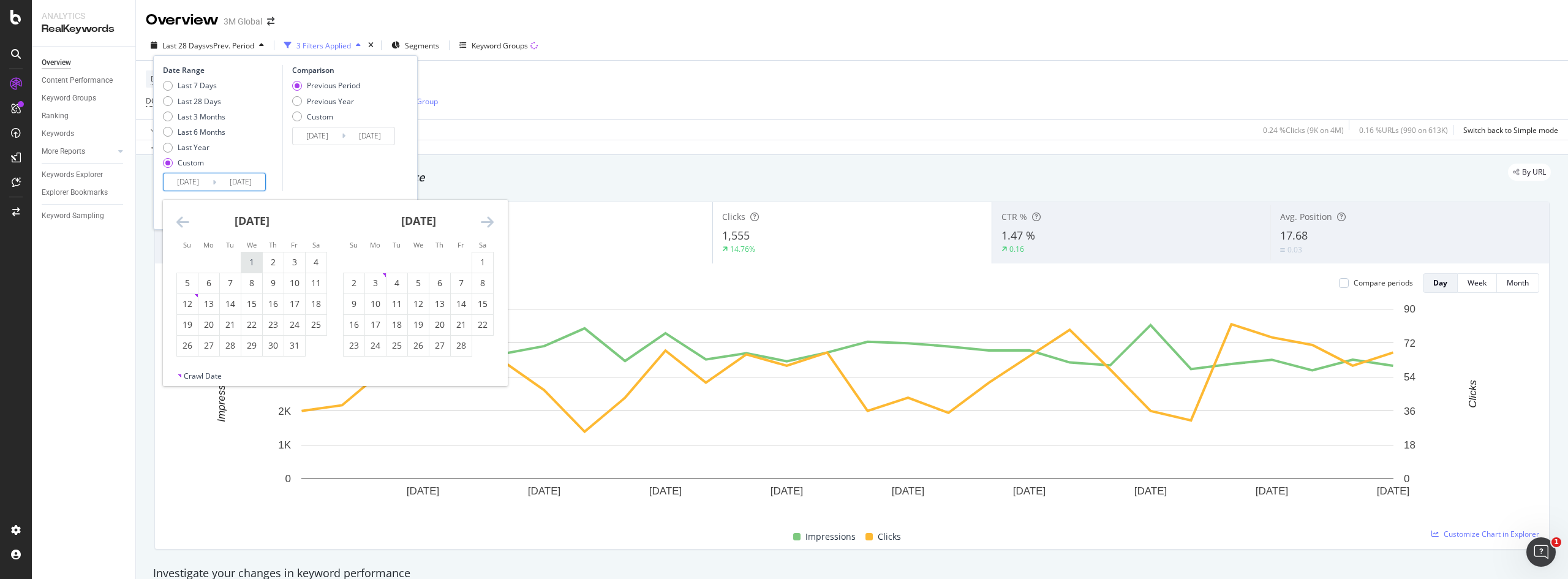
click at [250, 258] on div "1" at bounding box center [252, 262] width 21 height 12
type input "[DATE]"
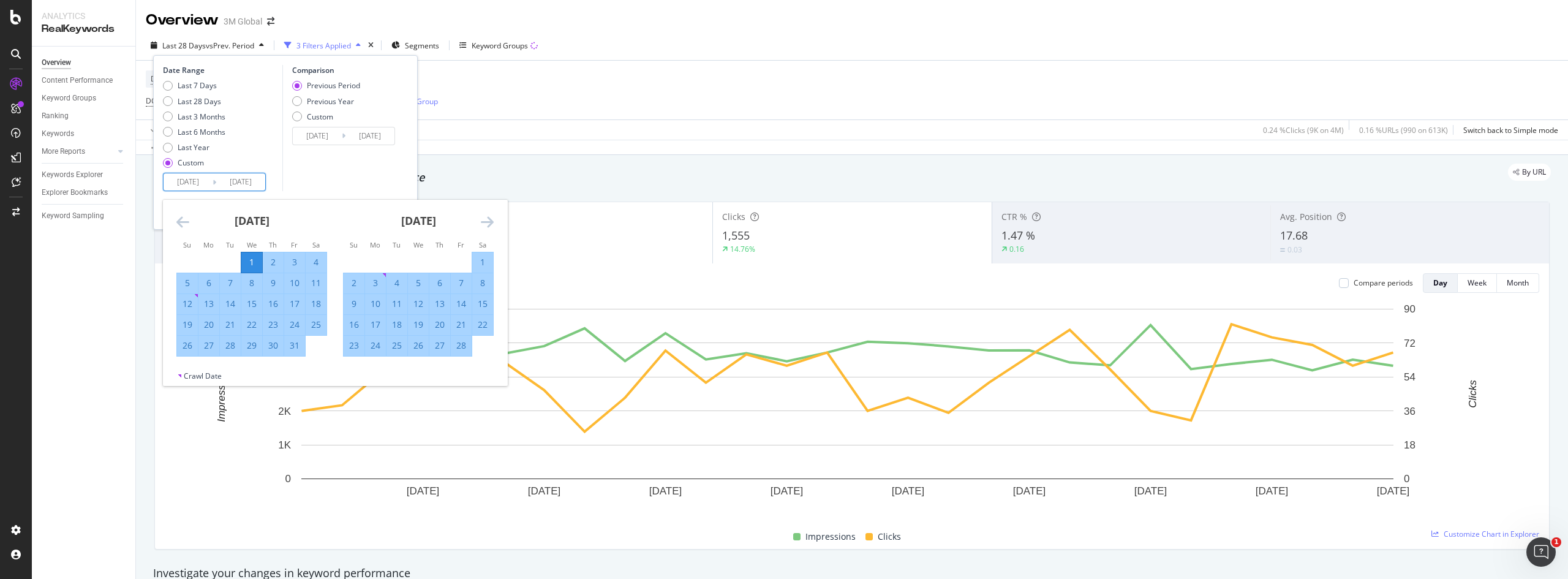
click at [485, 218] on icon "Move forward to switch to the next month." at bounding box center [487, 222] width 13 height 15
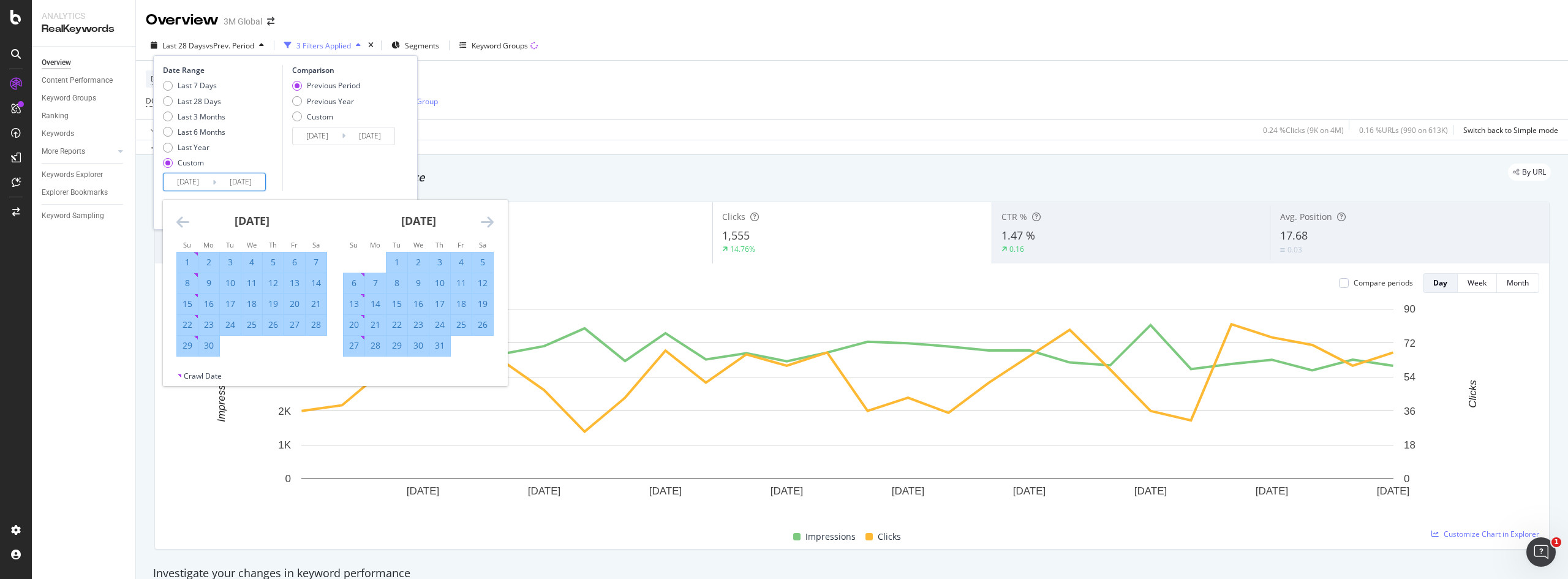
click at [485, 218] on icon "Move forward to switch to the next month." at bounding box center [487, 222] width 13 height 15
click at [356, 363] on div "31" at bounding box center [354, 366] width 21 height 12
type input "[DATE]"
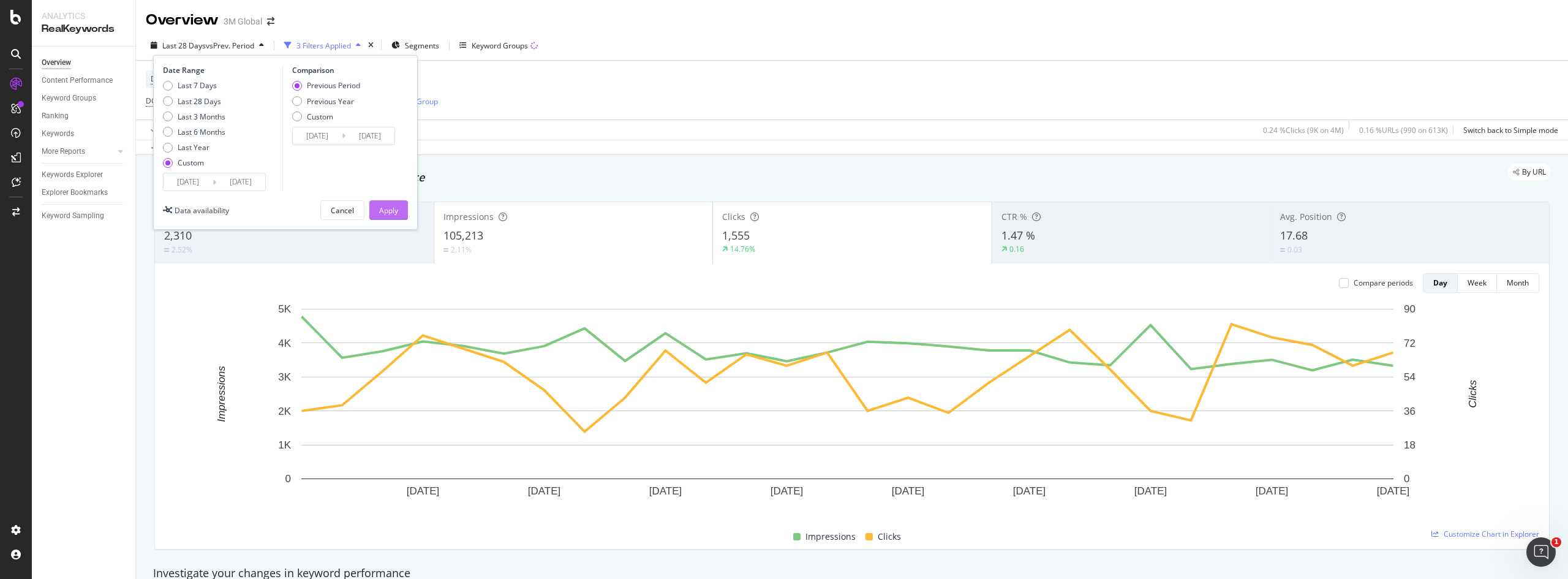
click at [393, 207] on div "Apply" at bounding box center [388, 211] width 19 height 10
